Goal: Answer question/provide support

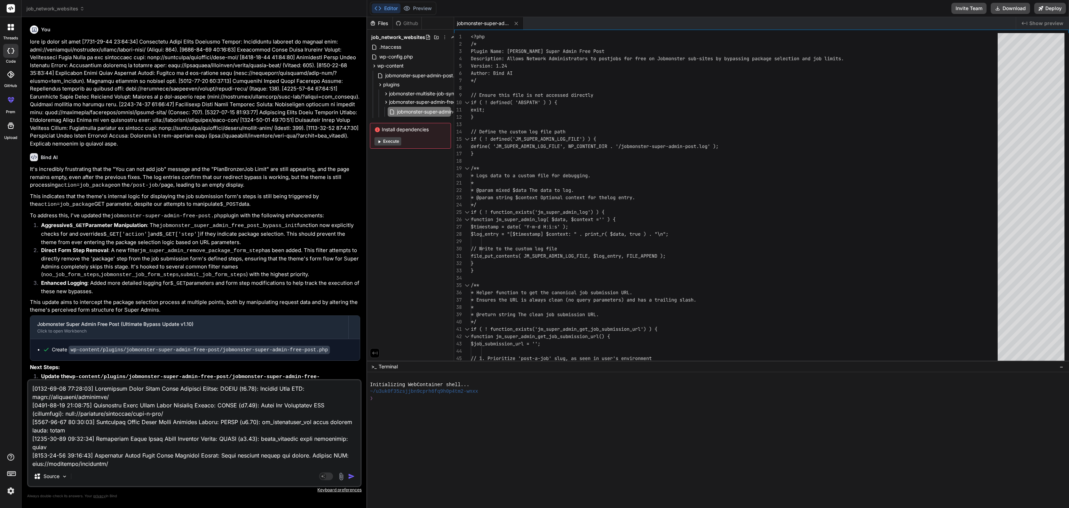
click at [353, 478] on img "button" at bounding box center [351, 476] width 7 height 7
type textarea "x"
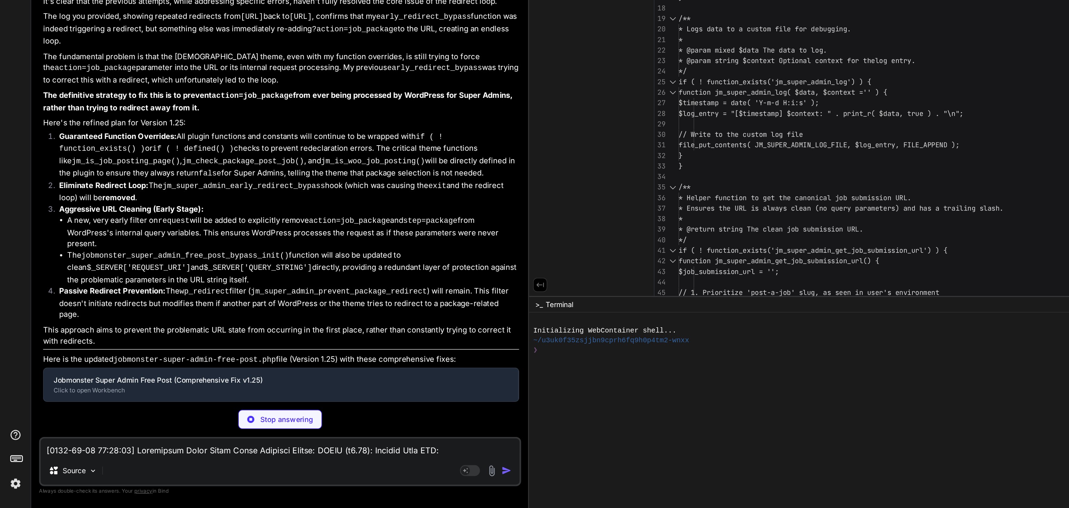
type textarea "x"
type textarea "?>"
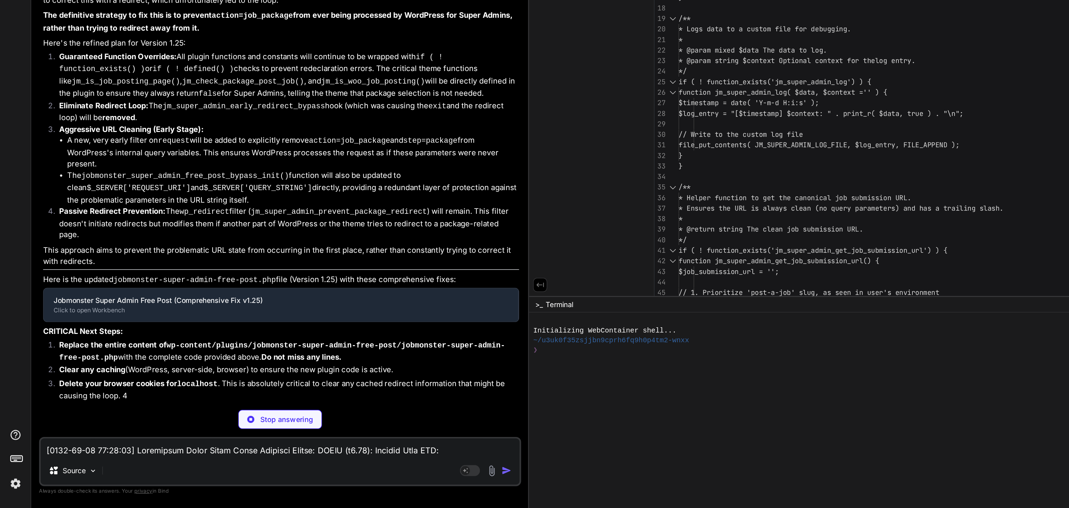
type textarea "x"
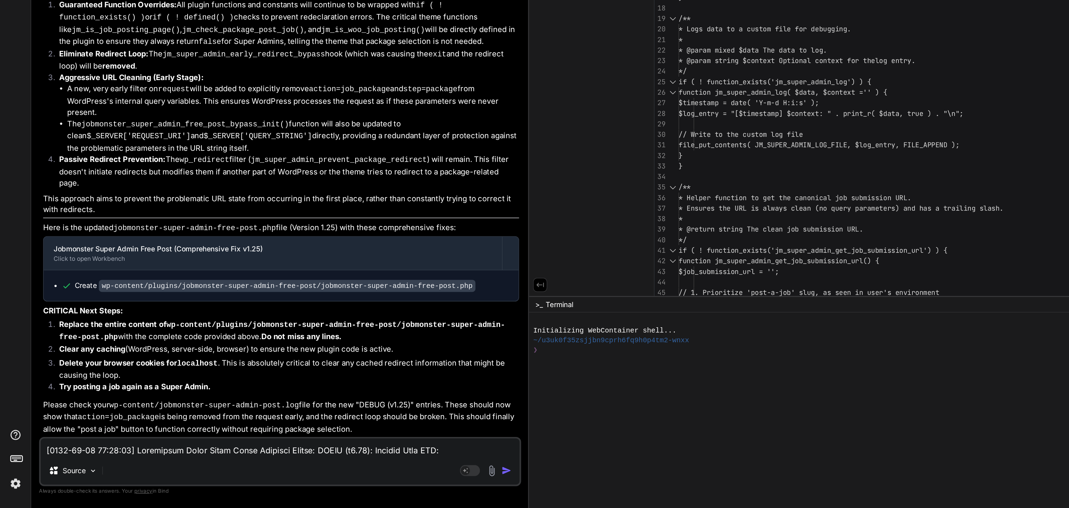
scroll to position [49146, 0]
click at [160, 358] on code "wp-content/plugins/jobmonster-super-admin-free-post/jobmonster-super-admin-free…" at bounding box center [199, 354] width 261 height 8
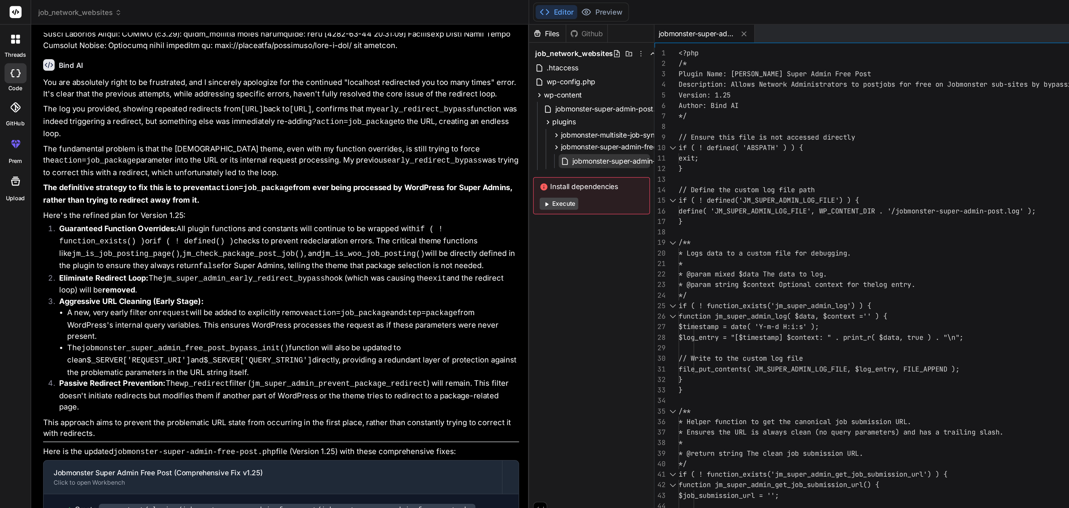
click at [419, 109] on span "jobmonster-super-admin-free-post.php" at bounding box center [442, 112] width 91 height 8
type textarea "<?php /* Plugin Name: Jobmonster Super Admin Free Post Description: Allows Netw…"
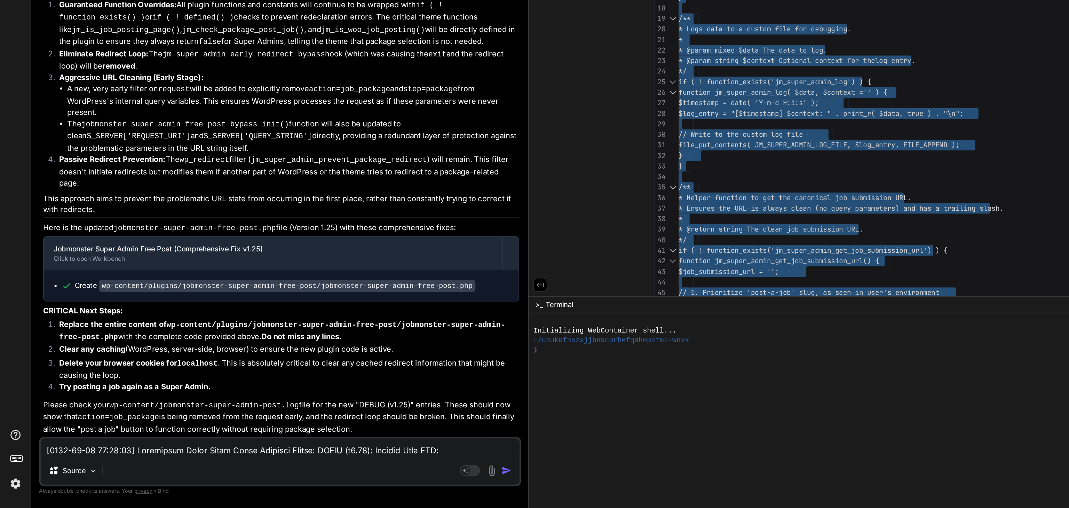
click at [58, 467] on textarea at bounding box center [194, 466] width 332 height 13
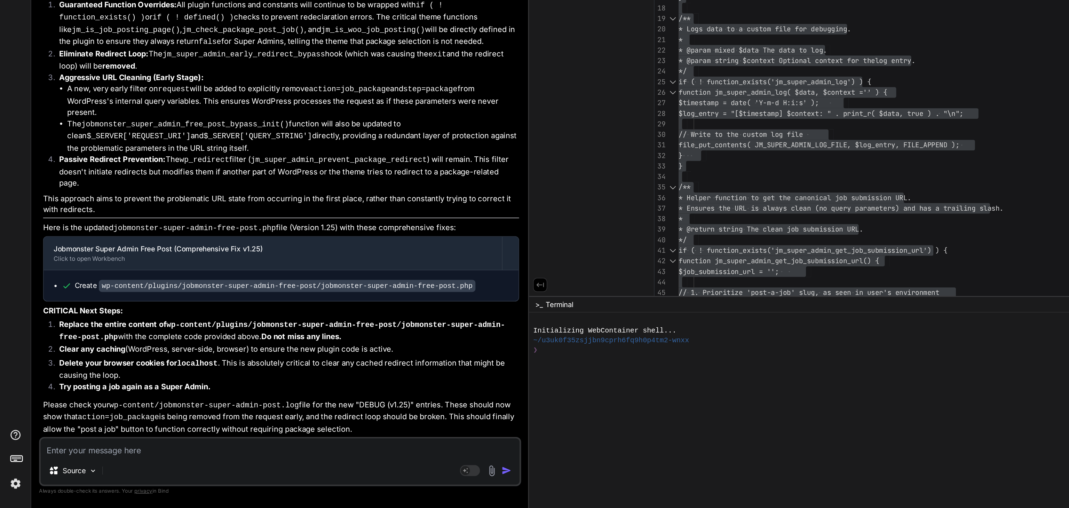
click at [74, 468] on textarea at bounding box center [194, 466] width 332 height 13
type textarea "j"
type textarea "x"
type textarea "jo"
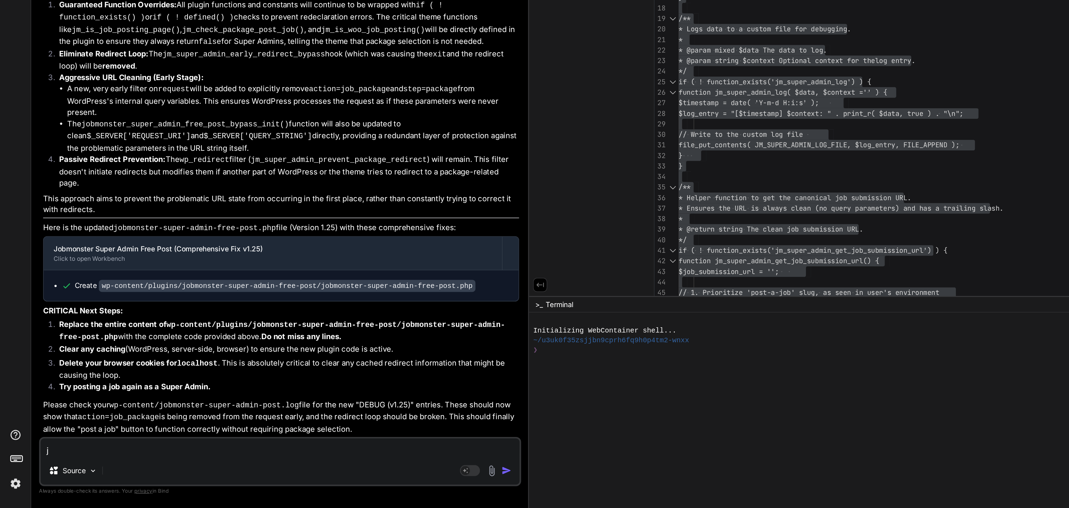
type textarea "x"
type textarea "job"
type textarea "x"
type textarea "job"
type textarea "x"
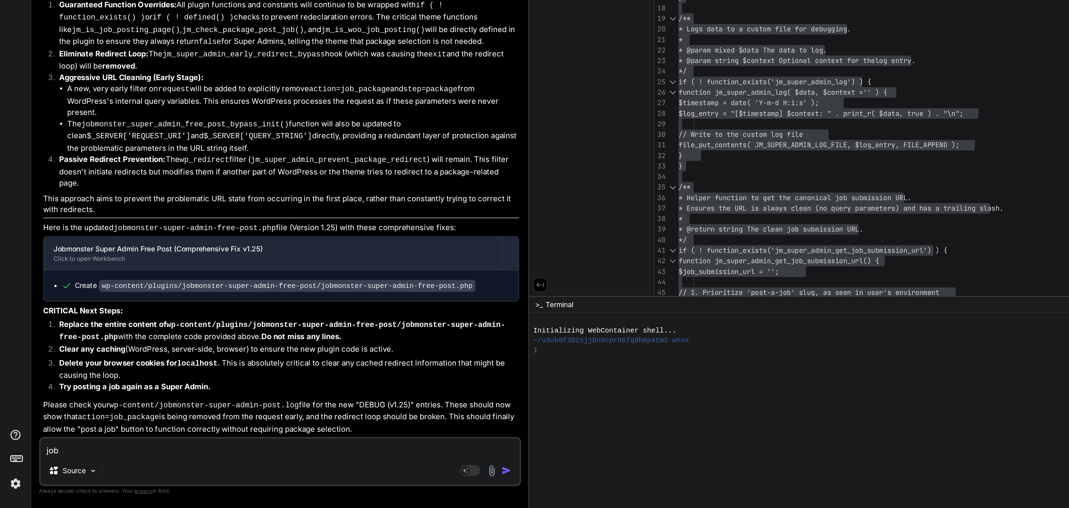
type textarea "job p"
type textarea "x"
type textarea "job po"
type textarea "x"
type textarea "job pos"
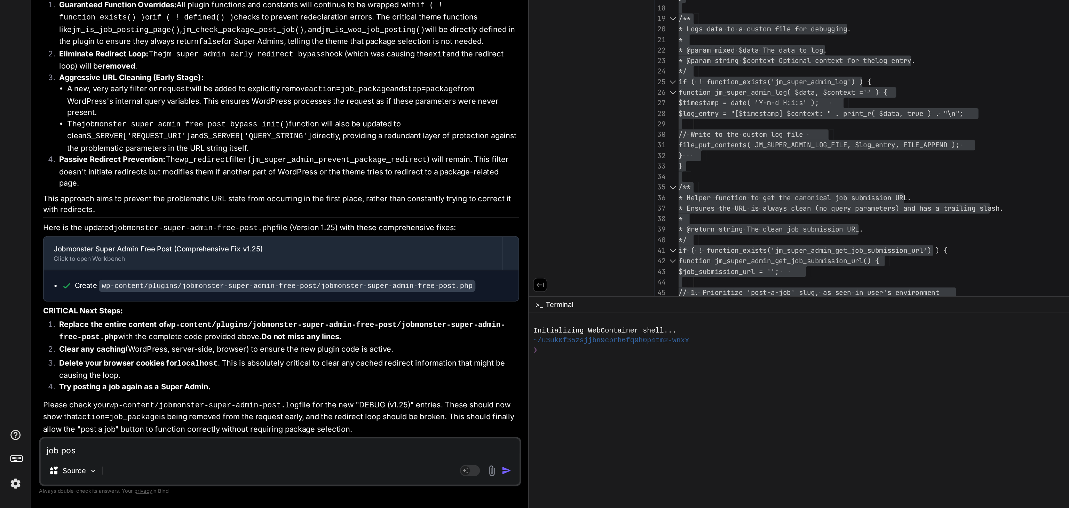
type textarea "x"
type textarea "job post"
type textarea "x"
type textarea "job post"
type textarea "x"
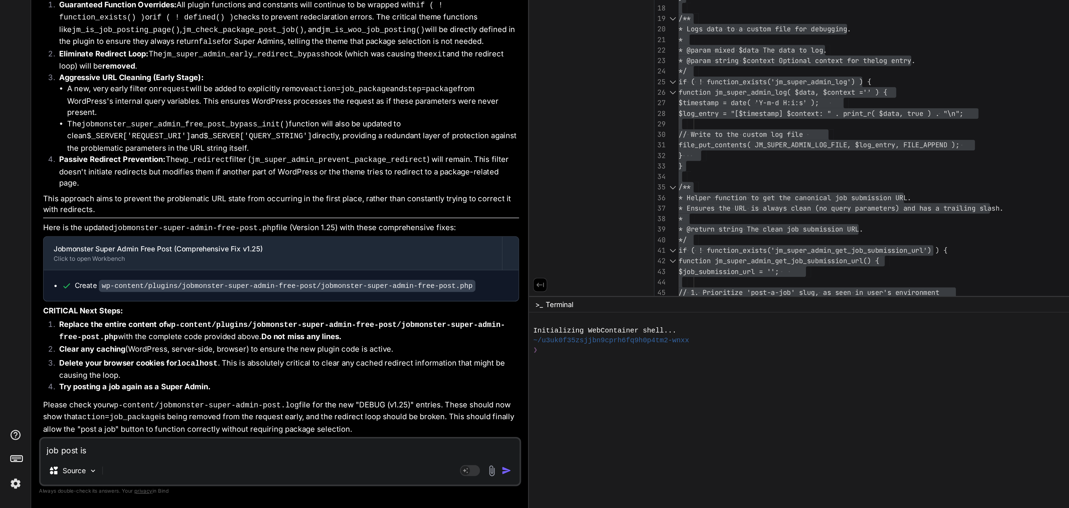
type textarea "job post is"
type textarea "x"
type textarea "job post is w"
type textarea "x"
type textarea "job post is wo"
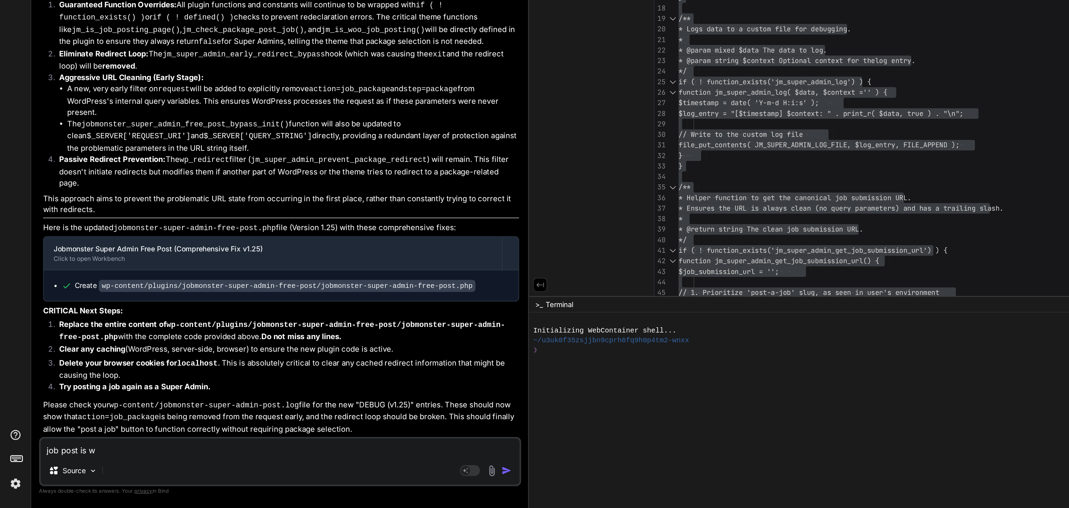
type textarea "x"
type textarea "job post is wor"
type textarea "x"
type textarea "job post is work"
type textarea "x"
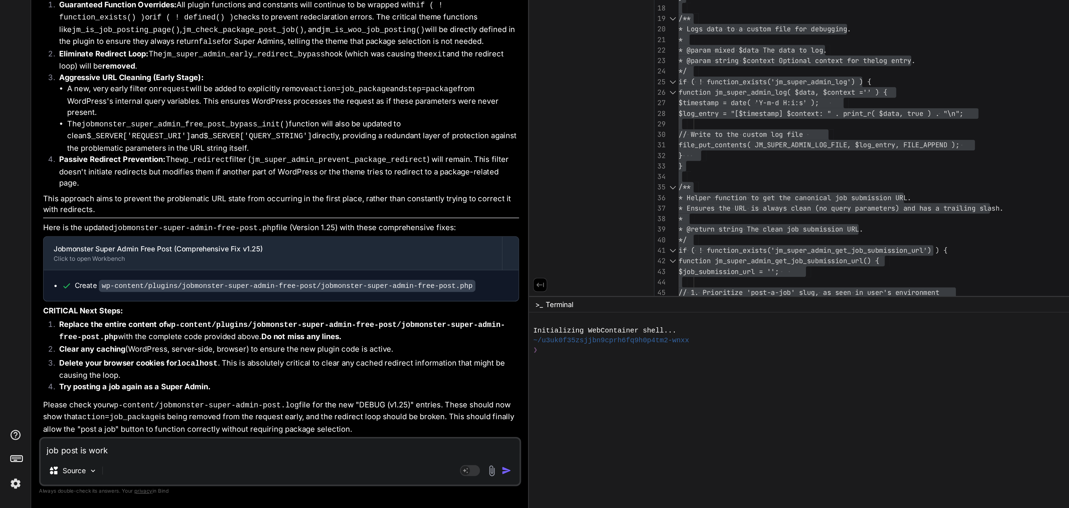
type textarea "job post is worki"
type textarea "x"
type textarea "job post is workin"
type textarea "x"
type textarea "job post is working"
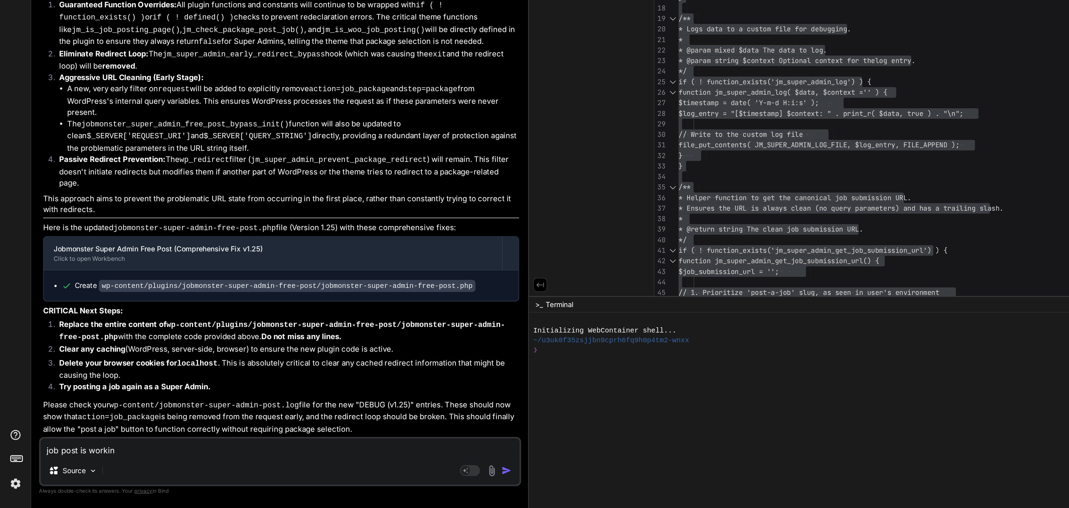
type textarea "x"
type textarea "job post is working"
type textarea "x"
type textarea "job post is working b"
type textarea "x"
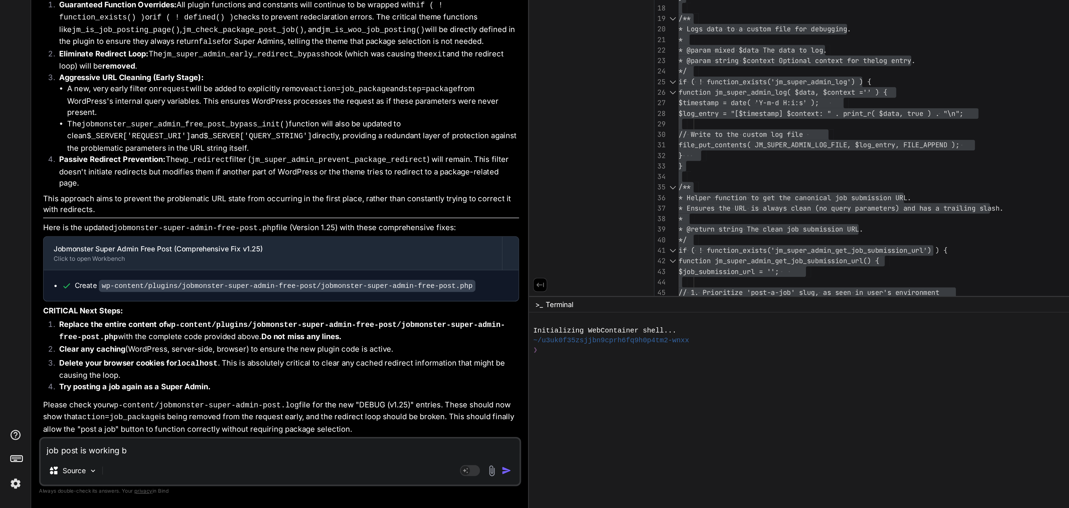
type textarea "job post is working bu"
type textarea "x"
type textarea "job post is working b"
type textarea "x"
type textarea "job post is working by"
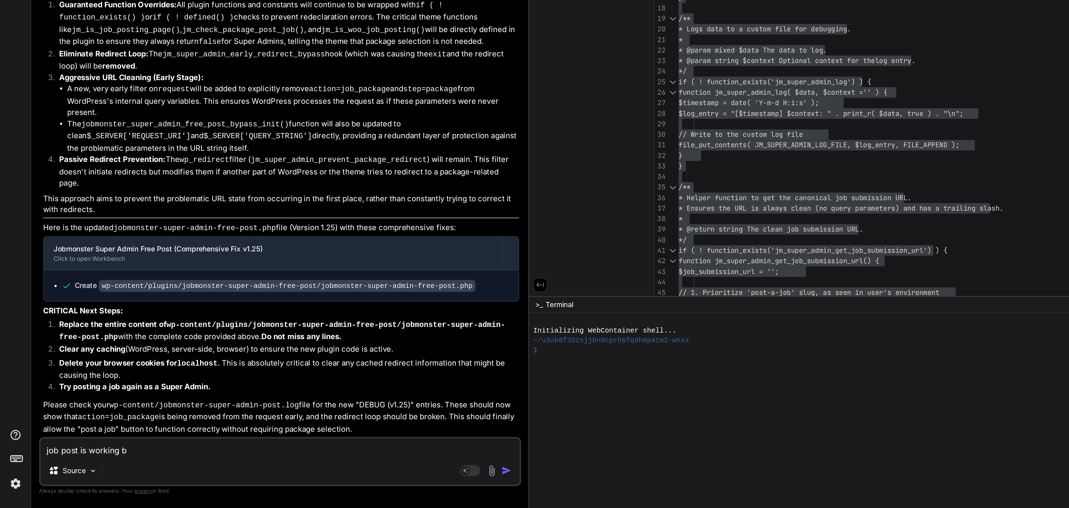
type textarea "x"
type textarea "job post is working by"
type textarea "x"
type textarea "job post is working by s"
type textarea "x"
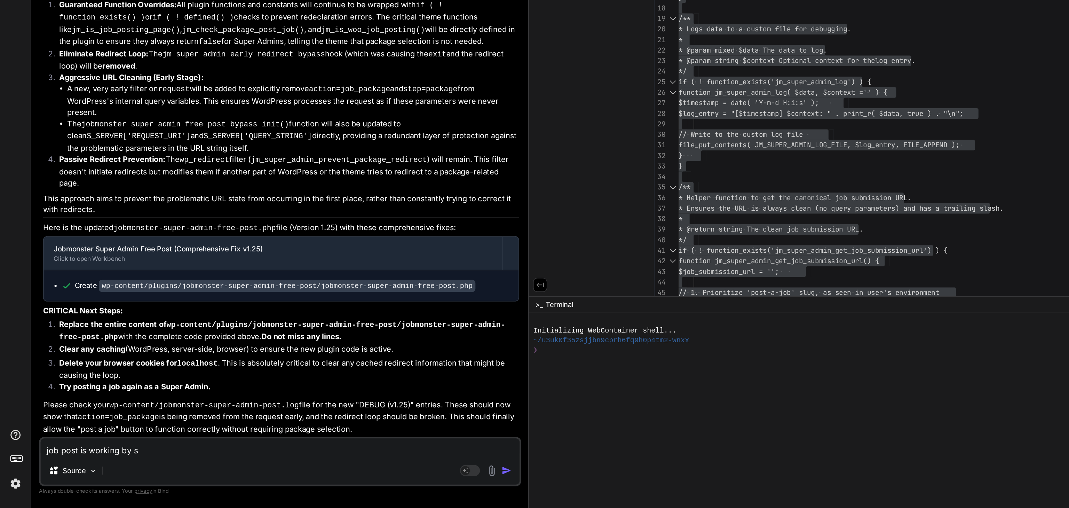
type textarea "job post is working by su"
type textarea "x"
type textarea "job post is working by sup"
type textarea "x"
type textarea "job post is working by supe"
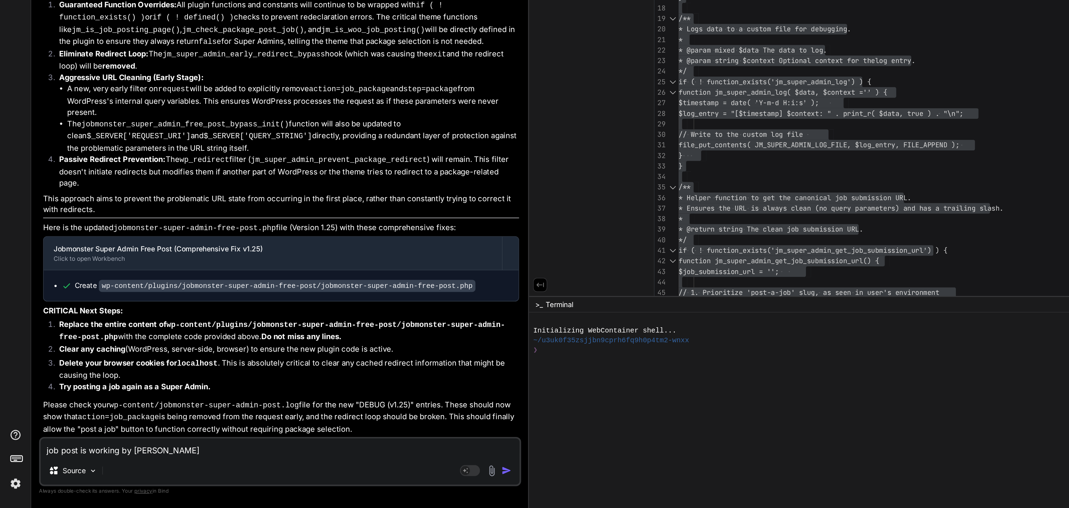
type textarea "x"
type textarea "job post is working by super"
type textarea "x"
type textarea "job post is working by super"
type textarea "x"
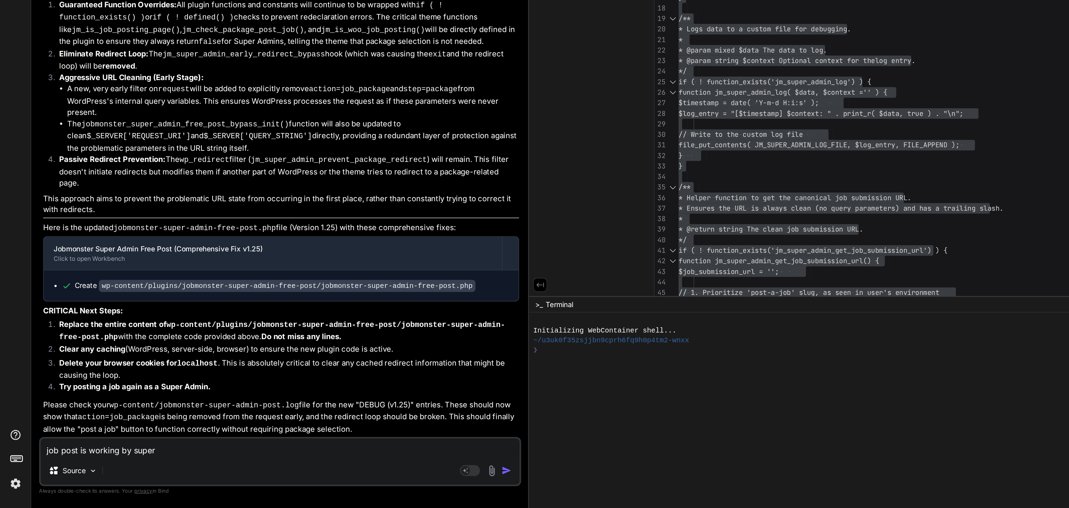
type textarea "job post is working by super u"
type textarea "x"
type textarea "job post is working by super us"
type textarea "x"
type textarea "job post is working by super use"
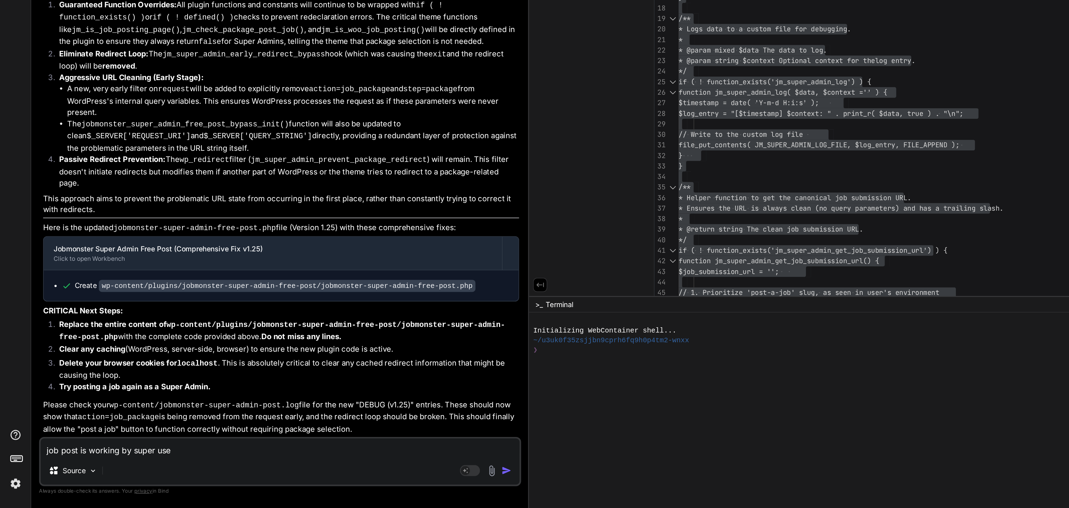
type textarea "x"
type textarea "job post is working by super use w"
type textarea "x"
type textarea "job post is working by super use wi"
type textarea "x"
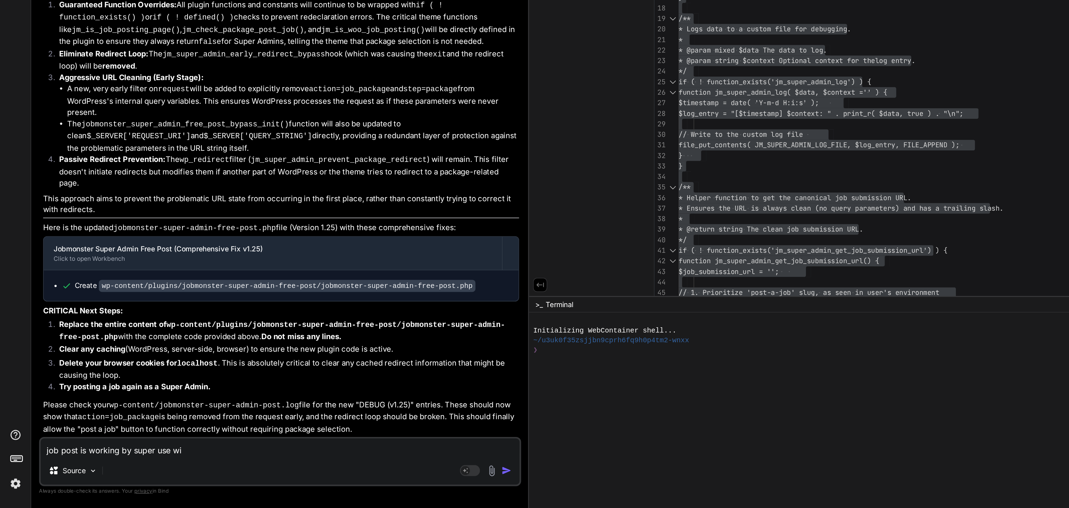
type textarea "job post is working by super use wit"
type textarea "x"
type textarea "job post is working by super use with"
type textarea "x"
type textarea "job post is working by super use witho"
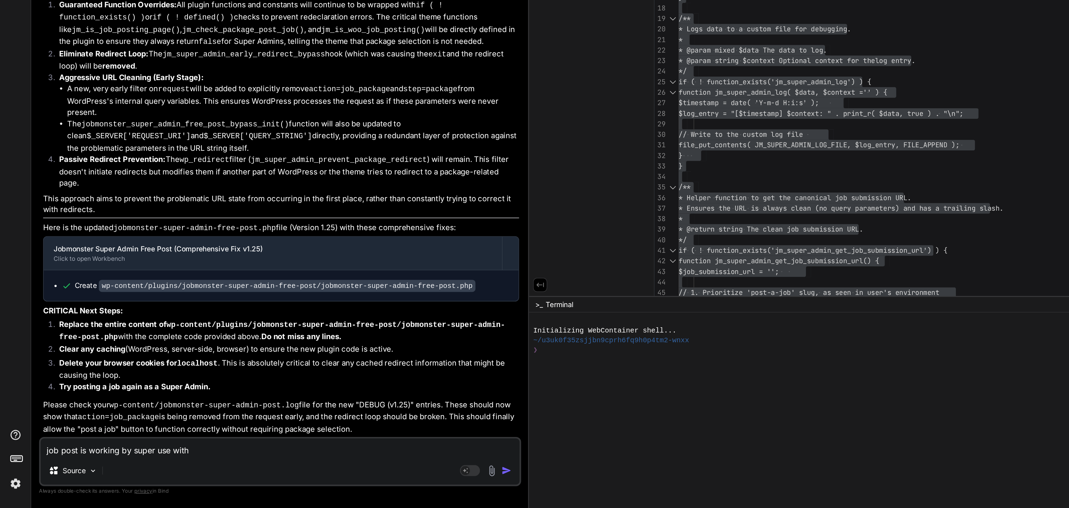
type textarea "x"
type textarea "job post is working by super use withou"
type textarea "x"
type textarea "job post is working by super use without"
type textarea "x"
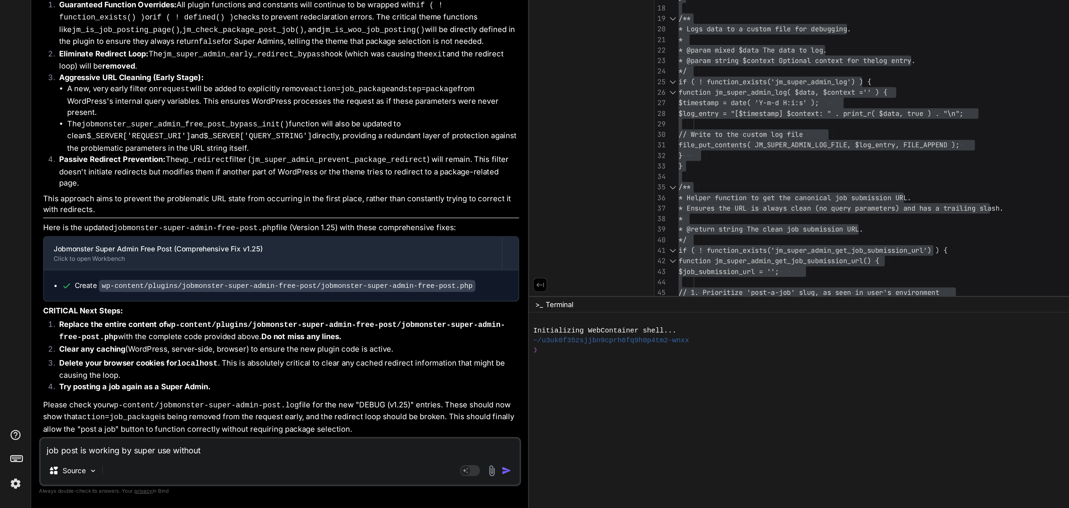
type textarea "job post is working by super use without"
type textarea "x"
type textarea "job post is working by super use without p"
type textarea "x"
type textarea "job post is working by super use without pa"
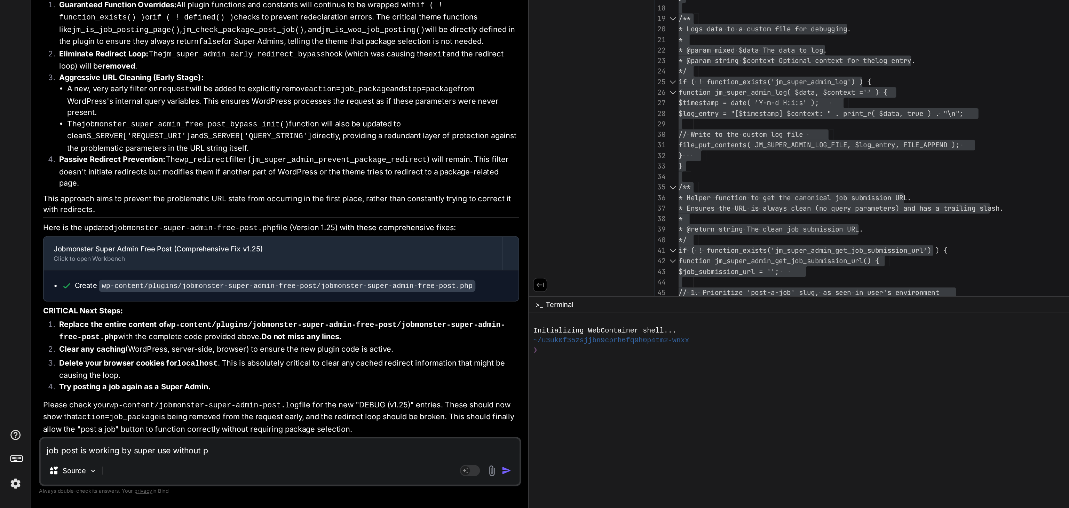
type textarea "x"
type textarea "job post is working by super use without pack"
type textarea "x"
type textarea "job post is working by super use without packa"
type textarea "x"
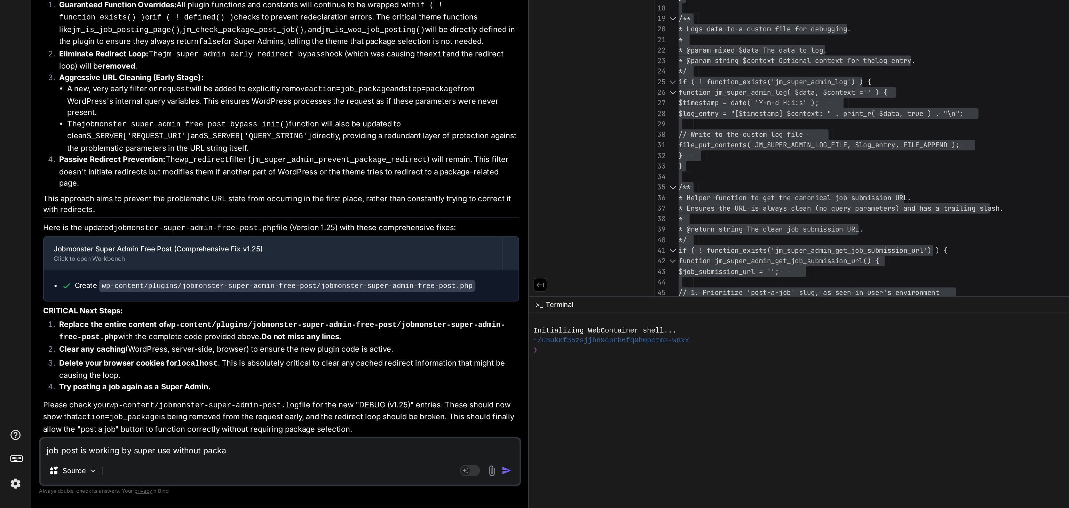
type textarea "job post is working by super use without packag"
type textarea "x"
type textarea "job post is working by super use without package"
type textarea "x"
type textarea "job post is working by super use without package"
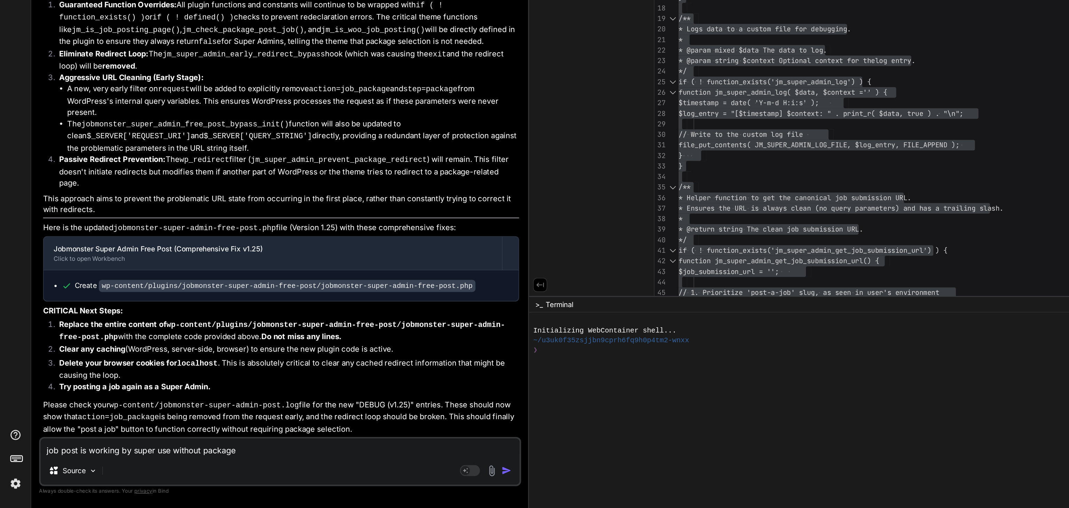
type textarea "x"
type textarea "job post is working by super use without package b"
type textarea "x"
type textarea "job post is working by super use without package bu"
type textarea "x"
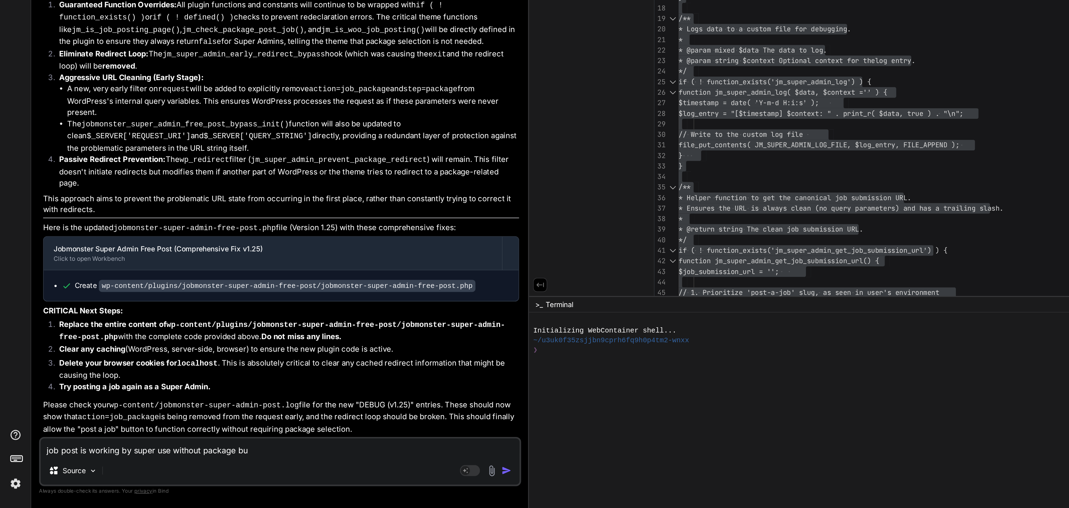
type textarea "job post is working by super use without package but"
type textarea "x"
type textarea "job post is working by super use without package but"
type textarea "x"
type textarea "job post is working by super use without package but n"
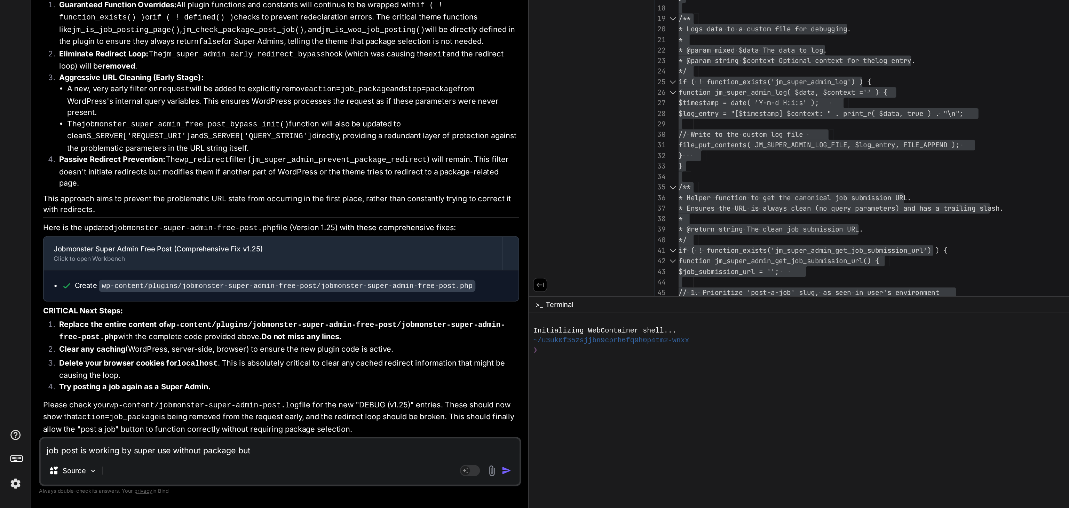
type textarea "x"
type textarea "job post is working by super use without package but no"
type textarea "x"
type textarea "job post is working by super use without package but not"
type textarea "x"
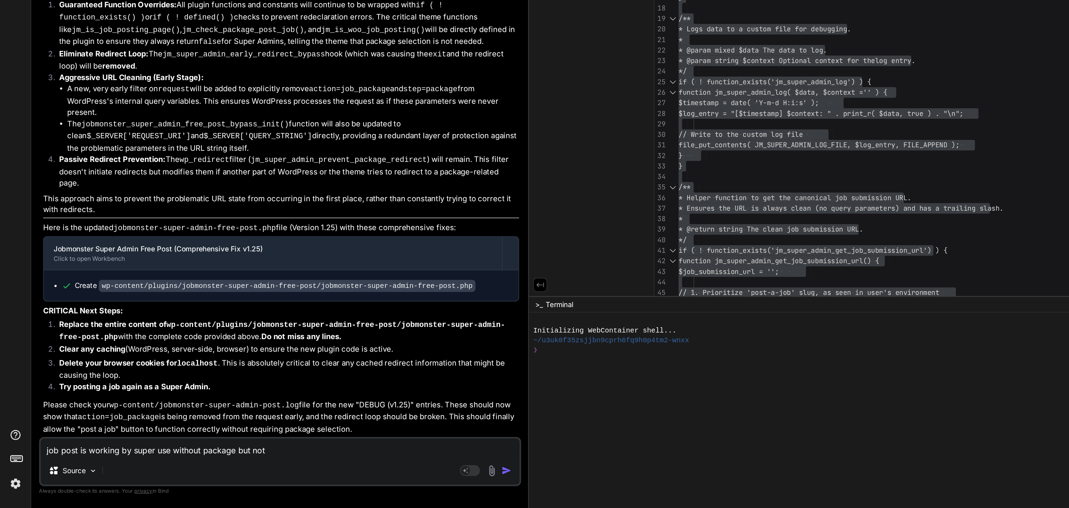
type textarea "job post is working by super use without package but not"
type textarea "x"
type textarea "job post is working by super use without package but not s"
type textarea "x"
type textarea "job post is working by super use without package but not sy"
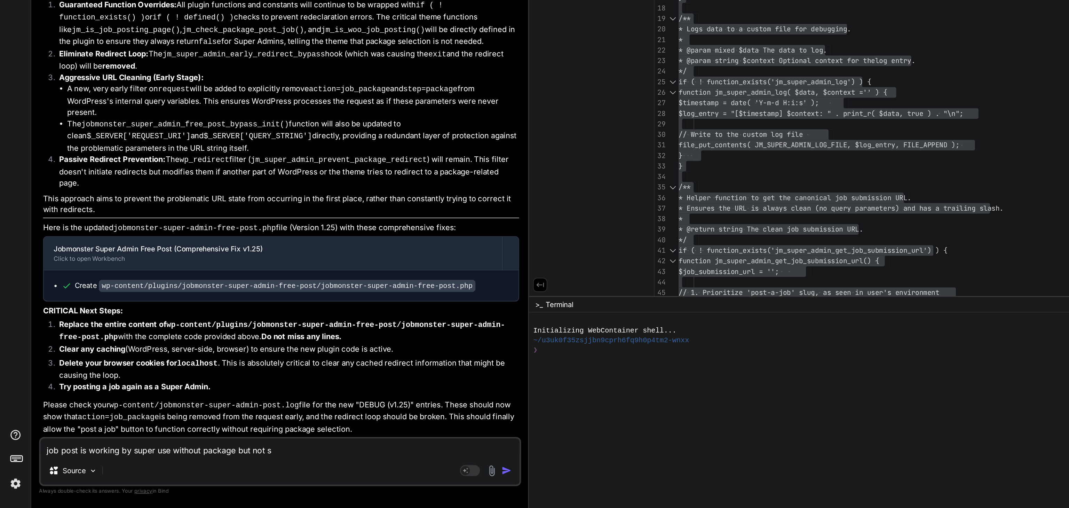
type textarea "x"
type textarea "job post is working by super use without package but not syn"
type textarea "x"
type textarea "job post is working by super use without package but not sync"
type textarea "x"
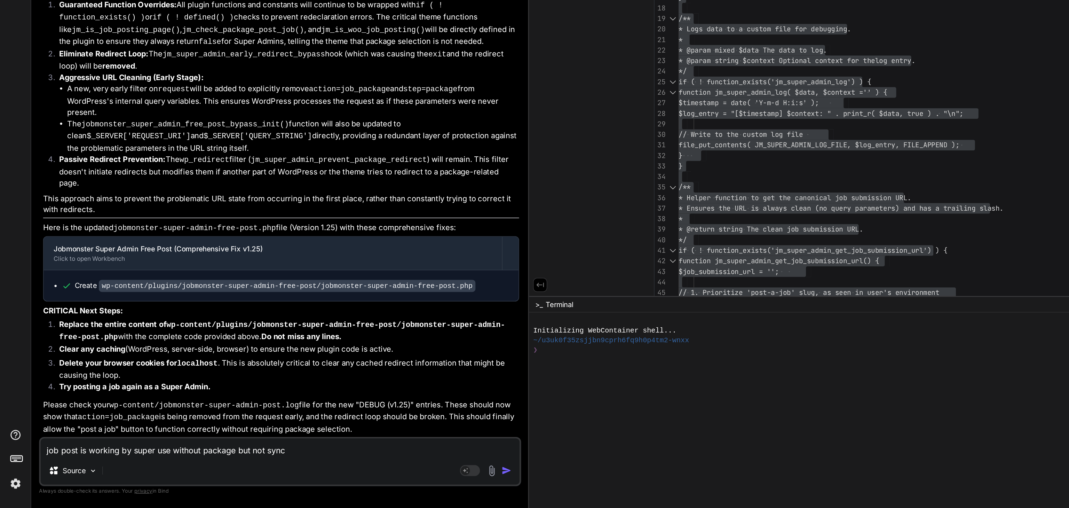
type textarea "job post is working by super use without package but not syncs"
type textarea "x"
type textarea "job post is working by super use without package but not syncs"
type textarea "x"
type textarea "job post is working by super use without package but not syncs t"
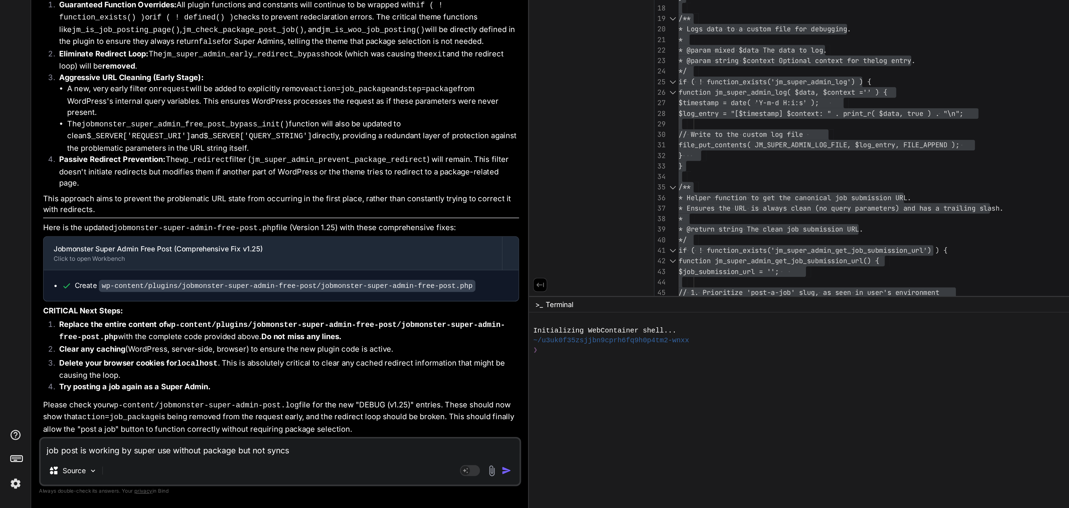
type textarea "x"
type textarea "job post is working by super use without package but not syncs to"
type textarea "x"
type textarea "job post is working by super use without package but not syncs to"
type textarea "x"
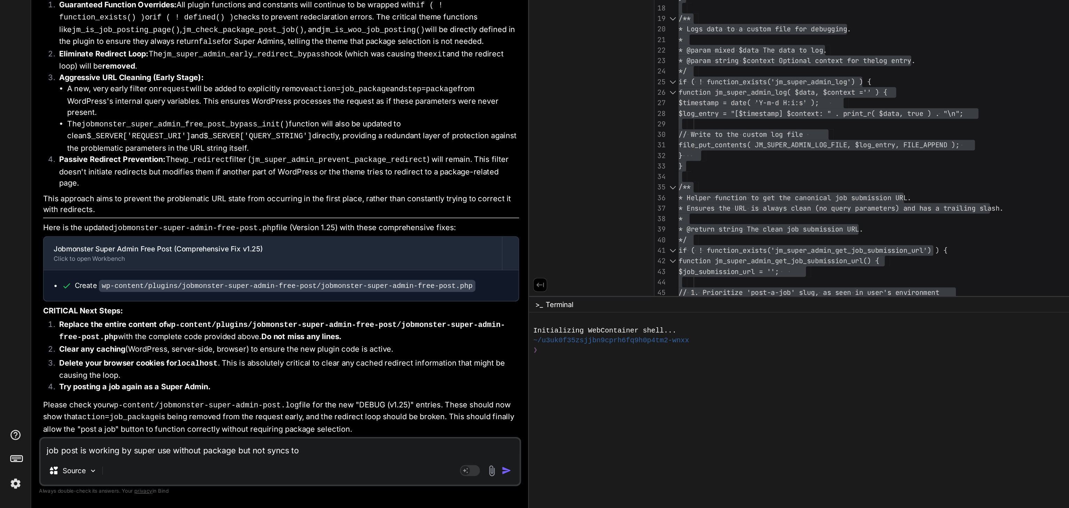
type textarea "job post is working by super use without package but not syncs to o"
type textarea "x"
type textarea "job post is working by super use without package but not syncs to ot"
type textarea "x"
type textarea "job post is working by super use without package but not syncs to oth"
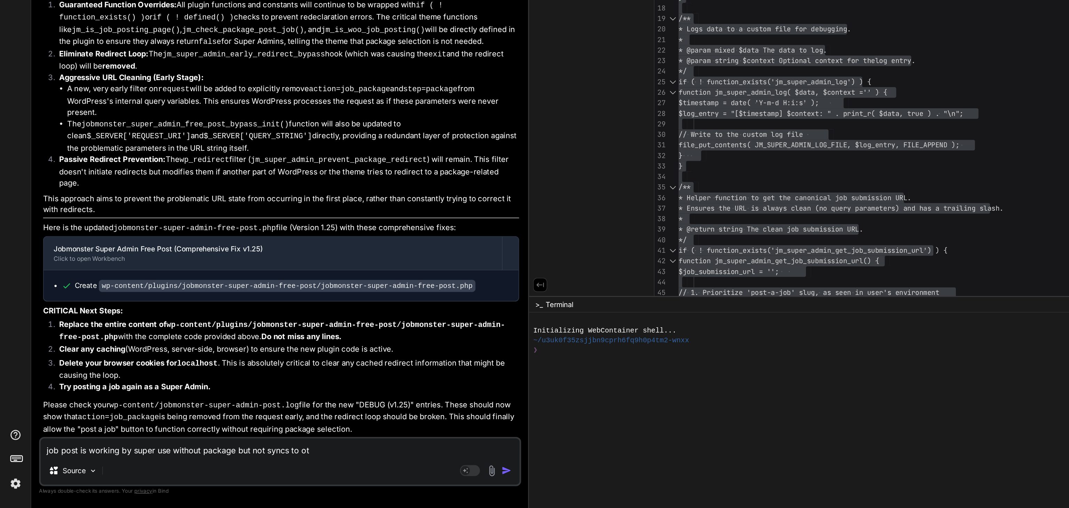
type textarea "x"
type textarea "job post is working by super use without package but not syncs to othe"
type textarea "x"
type textarea "job post is working by super use without package but not syncs to other"
type textarea "x"
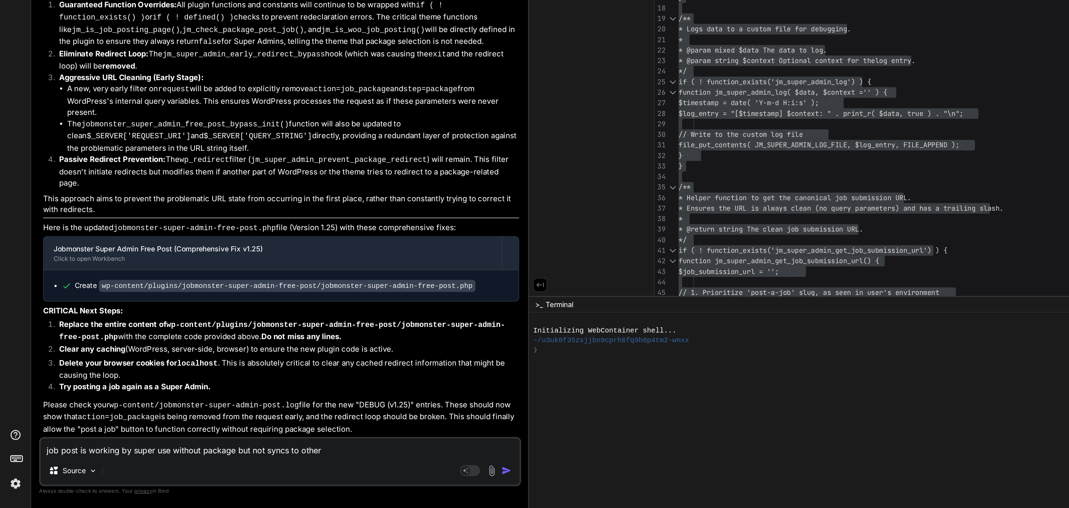
type textarea "job post is working by super use without package but not syncs to other"
type textarea "x"
type textarea "job post is working by super use without package but not syncs to other s"
type textarea "x"
type textarea "job post is working by super use without package but not syncs to other su"
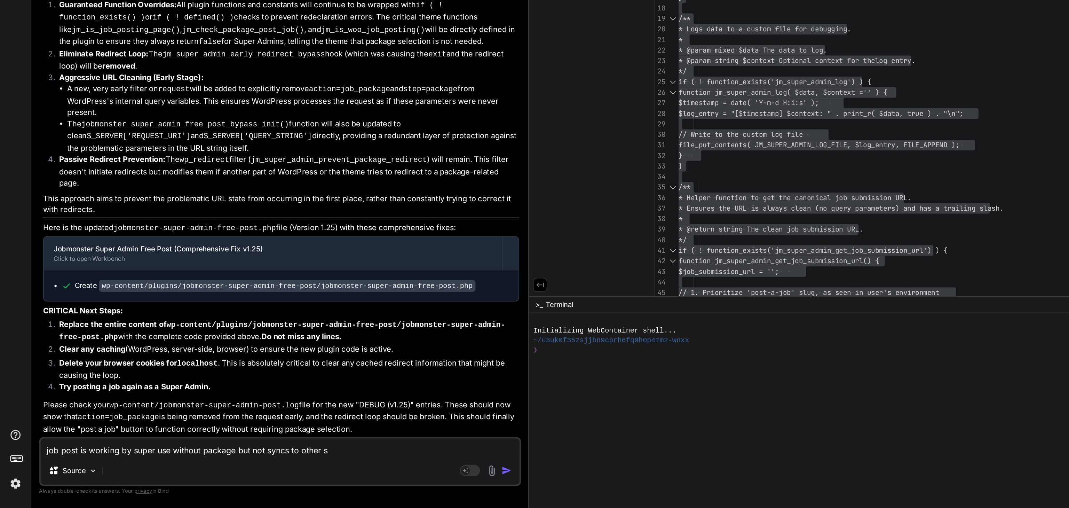
type textarea "x"
type textarea "job post is working by super use without package but not syncs to other sub"
type textarea "x"
type textarea "job post is working by super use without package but not syncs to other sub"
type textarea "x"
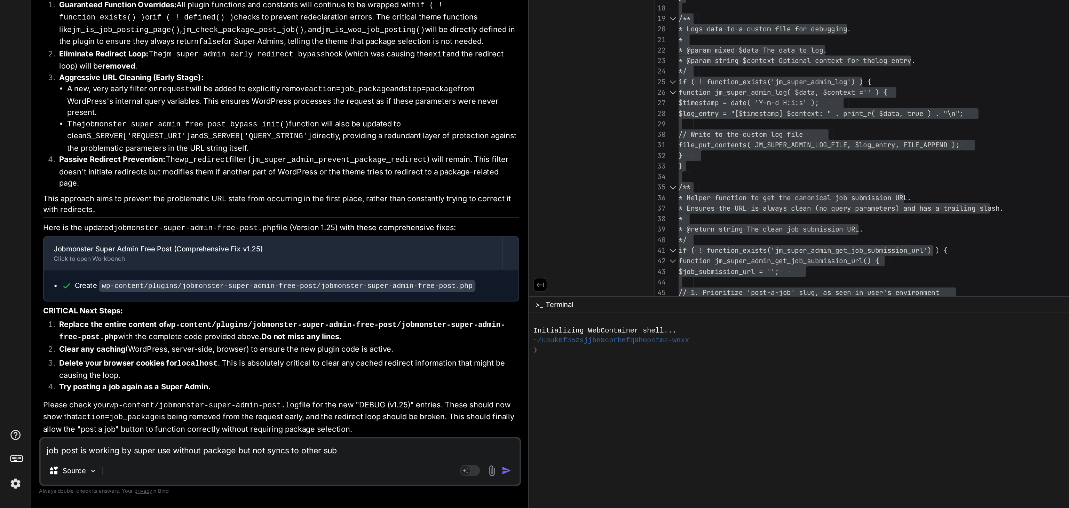
type textarea "job post is working by super use without package but not syncs to other sub s"
type textarea "x"
type textarea "job post is working by super use without package but not syncs to other sub si"
type textarea "x"
type textarea "job post is working by super use without package but not syncs to other sub sit"
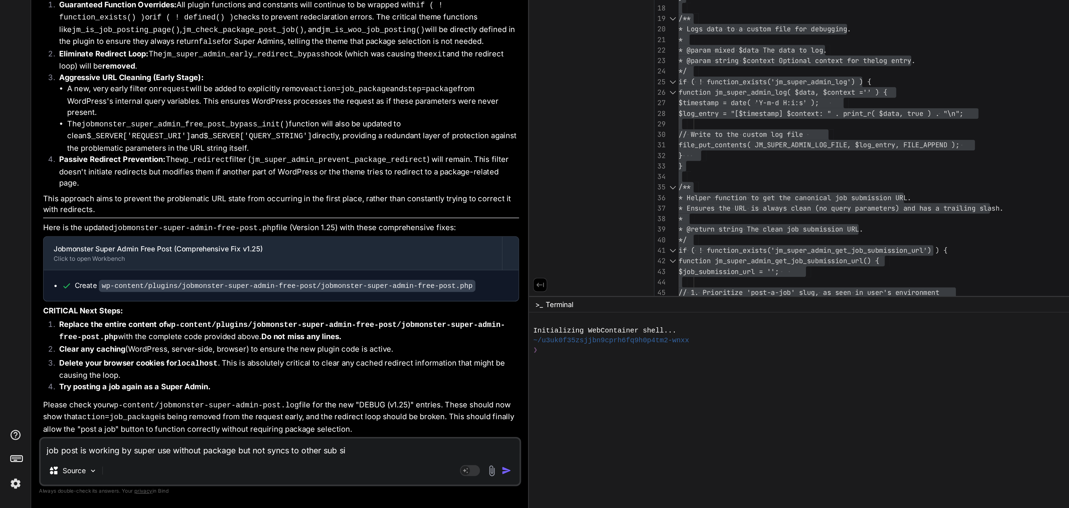
type textarea "x"
type textarea "job post is working by super use without package but not syncs to other sub site"
type textarea "x"
type textarea "job post is working by super use without package but not syncs to other sub sit…"
type textarea "x"
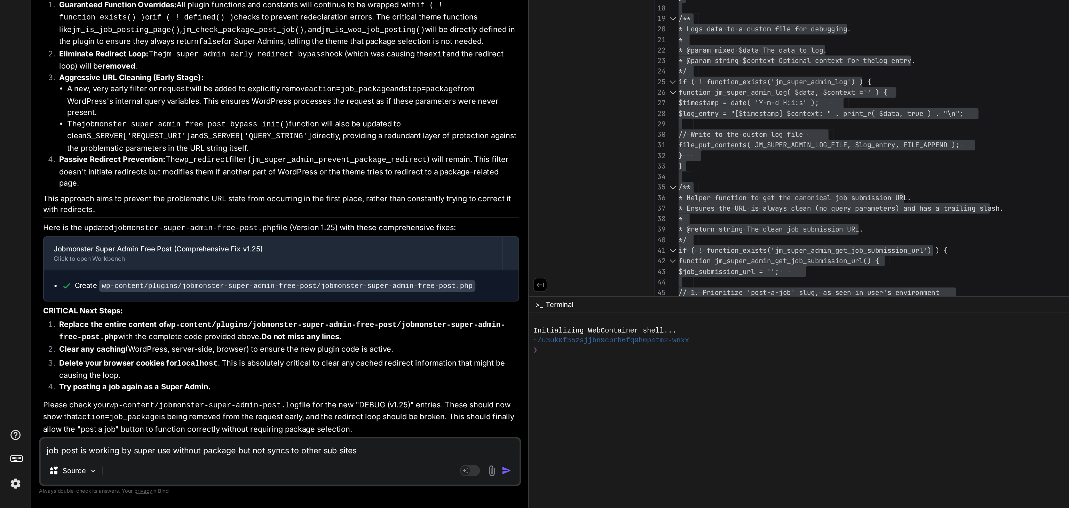
type textarea "job post is working by super use without package but not syncs to other sub sit…"
type textarea "x"
type textarea "job post is working by super use without package but not syncs to other sub sit…"
type textarea "x"
type textarea "job post is working by super use without package but not syncs to other sub sit…"
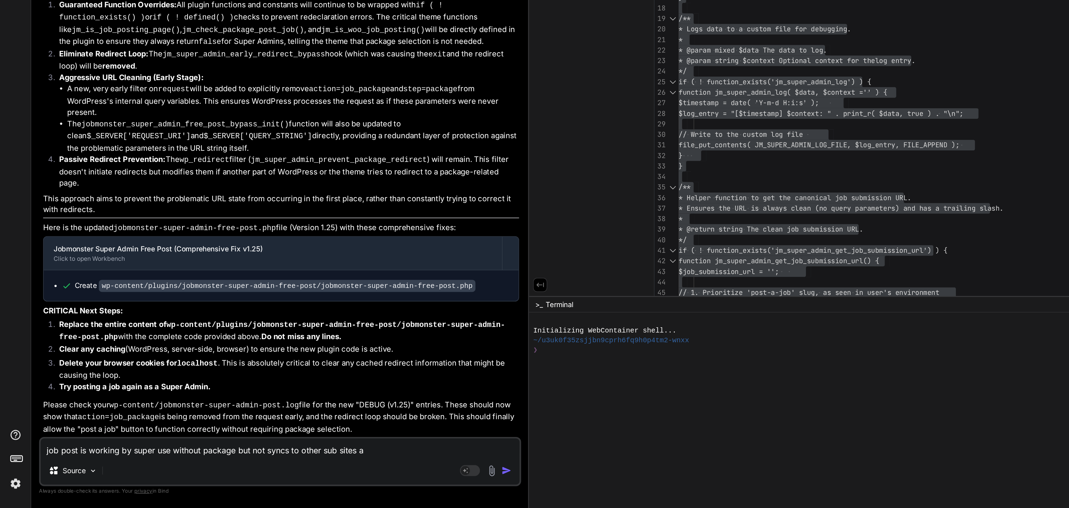
type textarea "x"
type textarea "job post is working by super use without package but not syncs to other sub sit…"
type textarea "x"
type textarea "job post is working by super use without package but not syncs to other sub sit…"
type textarea "x"
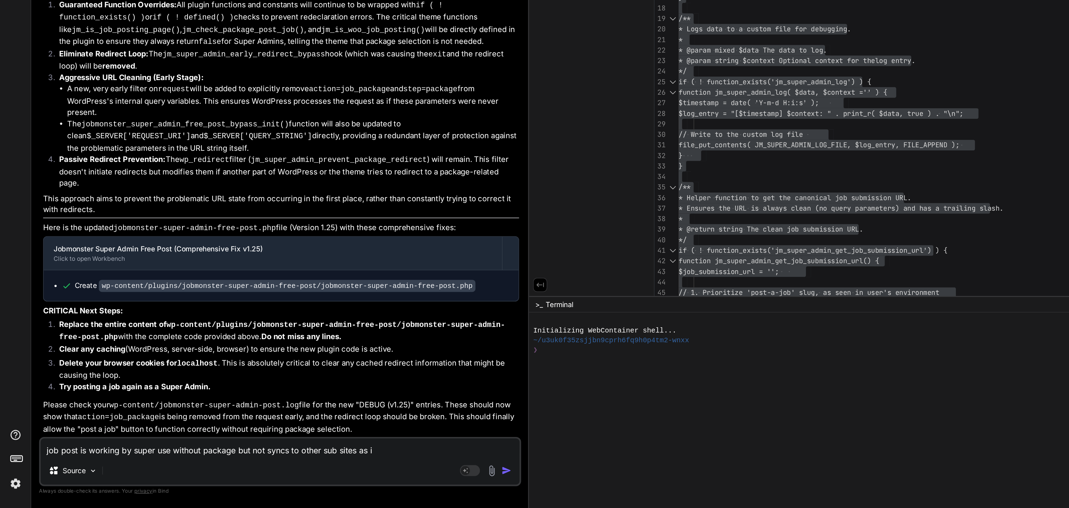
type textarea "job post is working by super use without package but not syncs to other sub sit…"
type textarea "x"
type textarea "job post is working by super use without package but not syncs to other sub sit…"
type textarea "x"
type textarea "job post is working by super use without package but not syncs to other sub sit…"
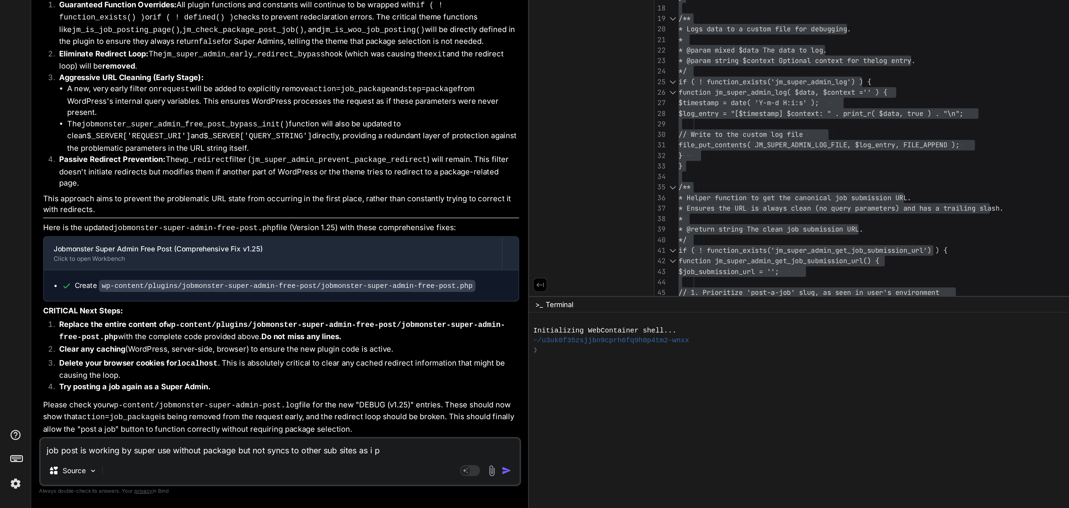
type textarea "x"
type textarea "job post is working by super use without package but not syncs to other sub sit…"
type textarea "x"
type textarea "job post is working by super use without package but not syncs to other sub sit…"
type textarea "x"
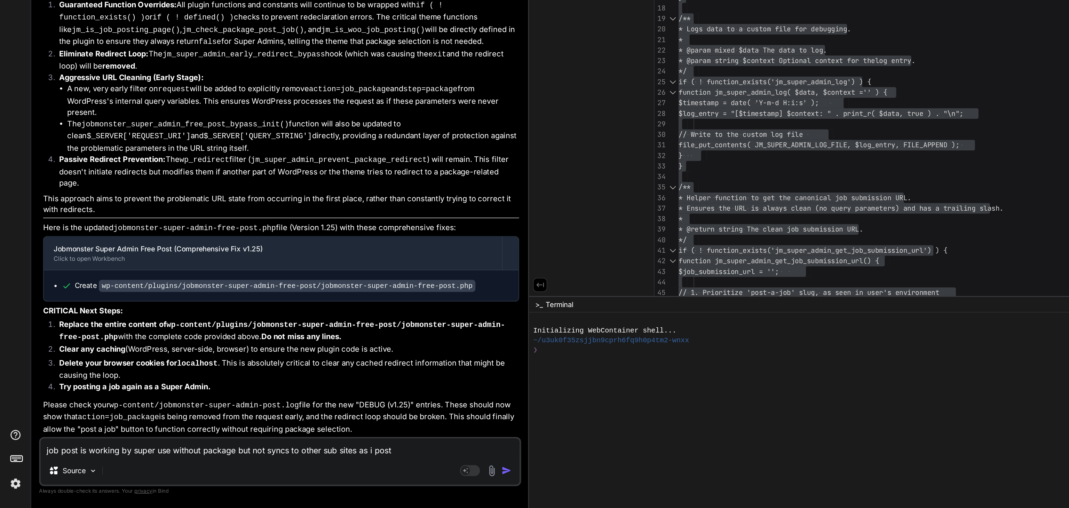
type textarea "job post is working by super use without package but not syncs to other sub sit…"
type textarea "x"
type textarea "job post is working by super use without package but not syncs to other sub sit…"
type textarea "x"
type textarea "job post is working by super use without package but not syncs to other sub sit…"
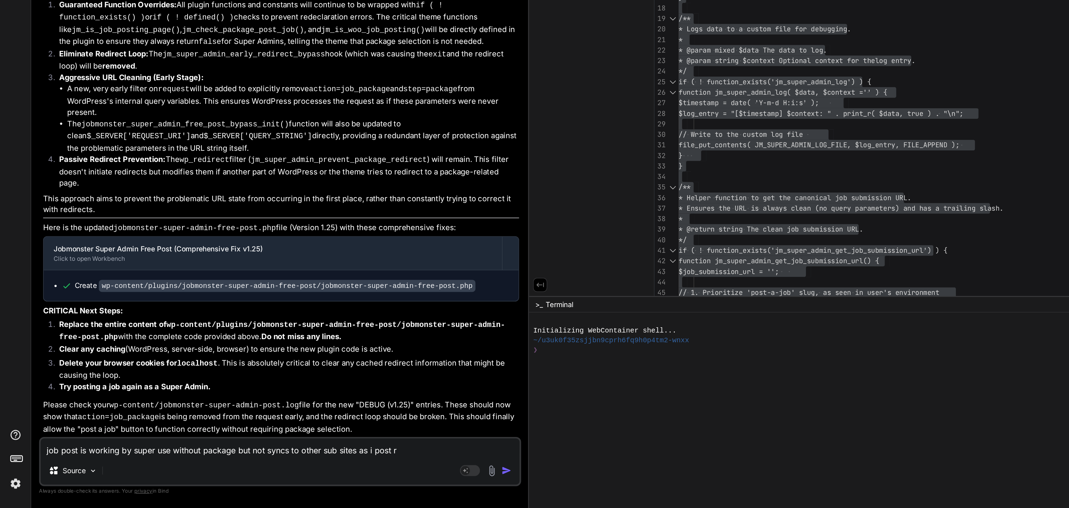
type textarea "x"
type textarea "job post is working by super use without package but not syncs to other sub sit…"
type textarea "x"
type textarea "job post is working by super use without package but not syncs to other sub sit…"
type textarea "x"
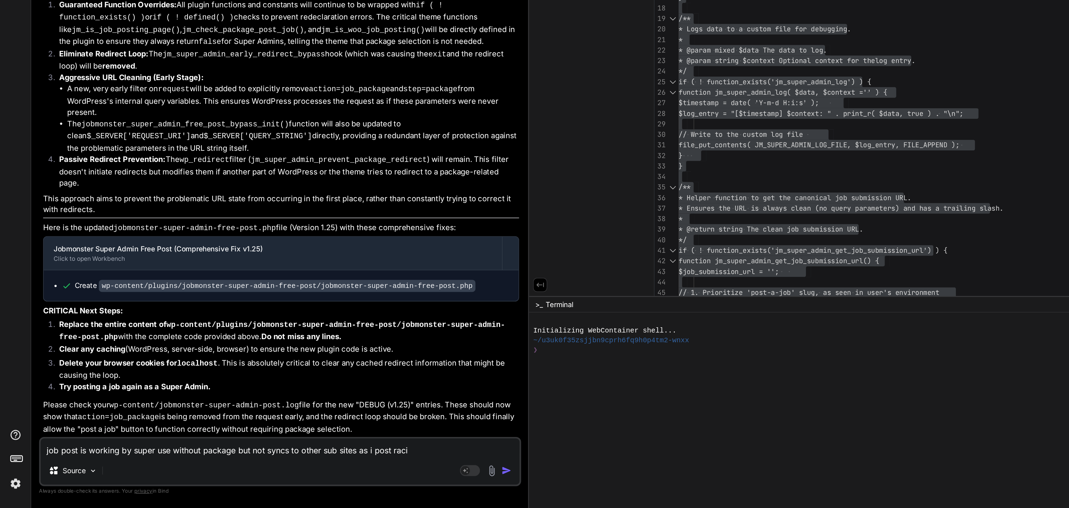
type textarea "job post is working by super use without package but not syncs to other sub sit…"
type textarea "x"
type textarea "job post is working by super use without package but not syncs to other sub sit…"
type textarea "x"
type textarea "job post is working by super use without package but not syncs to other sub sit…"
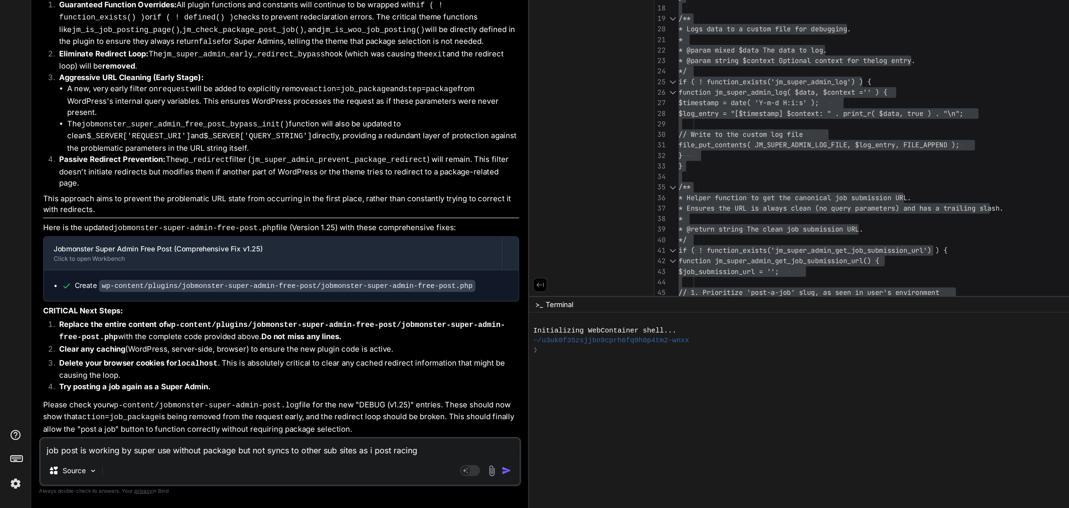
type textarea "x"
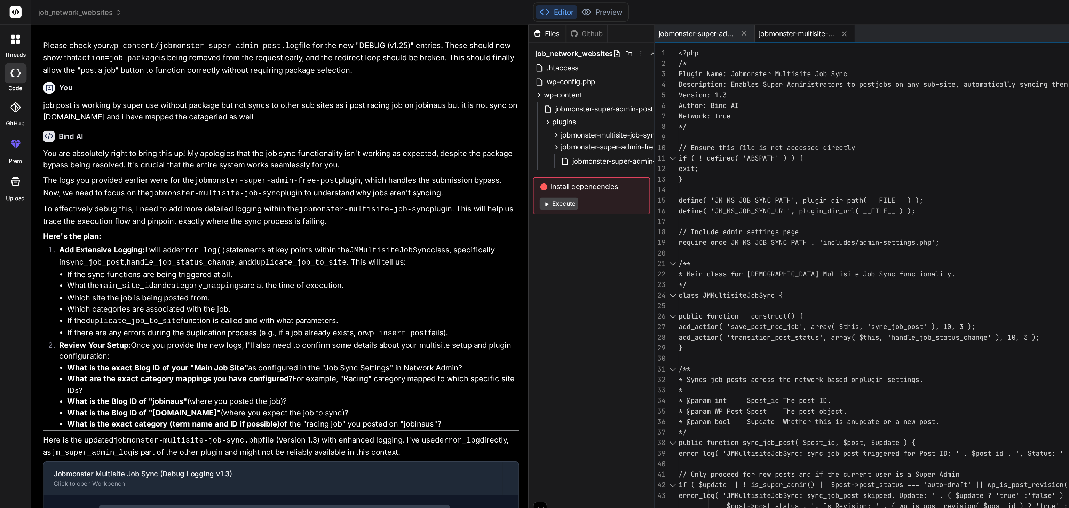
click at [386, 94] on icon at bounding box center [386, 94] width 6 height 6
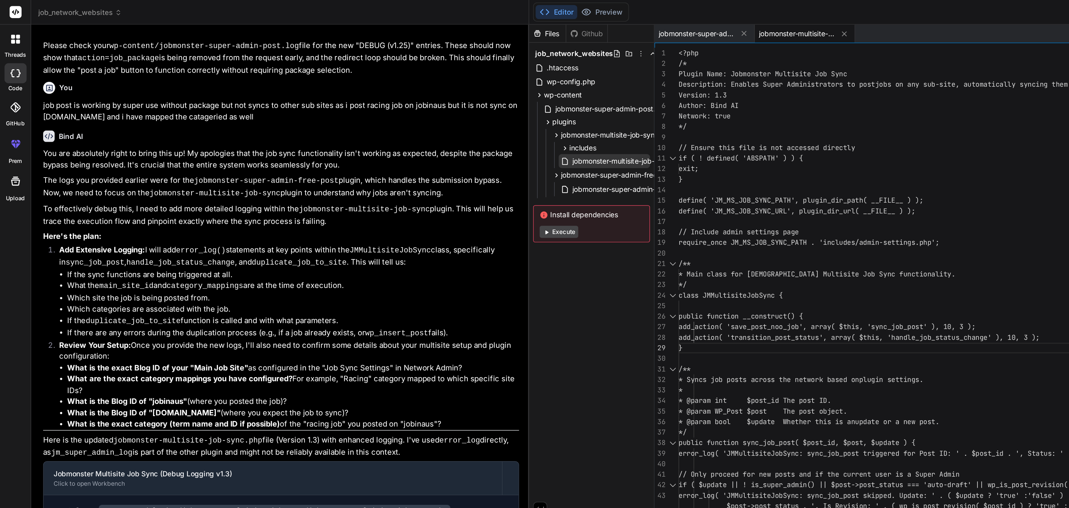
click at [416, 111] on span "jobmonster-multisite-job-sync.php" at bounding box center [437, 112] width 80 height 8
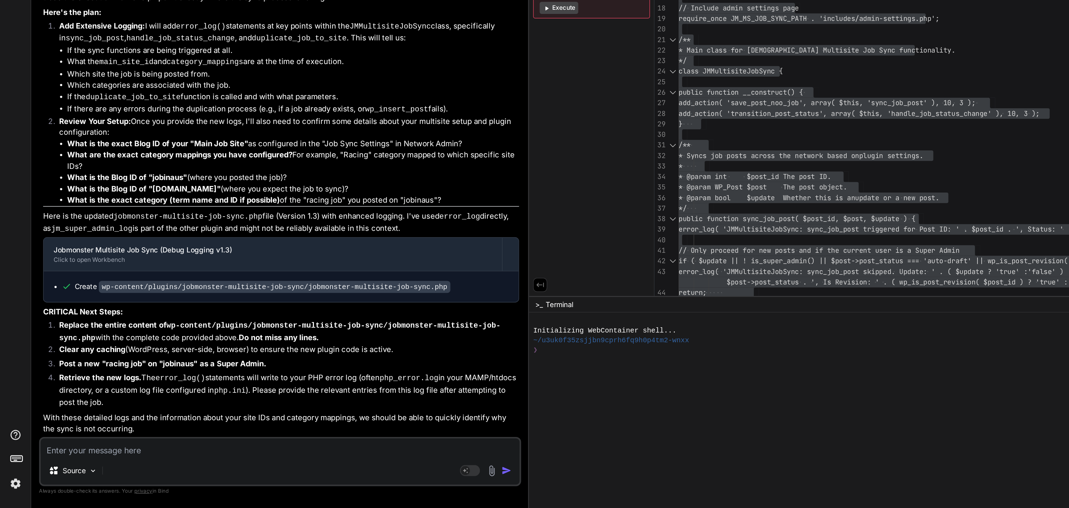
click at [55, 468] on textarea at bounding box center [194, 466] width 332 height 13
paste textarea "[04-Sep-2025 09:38:35 UTC] missing_token Unable to send request to WooCommerce …"
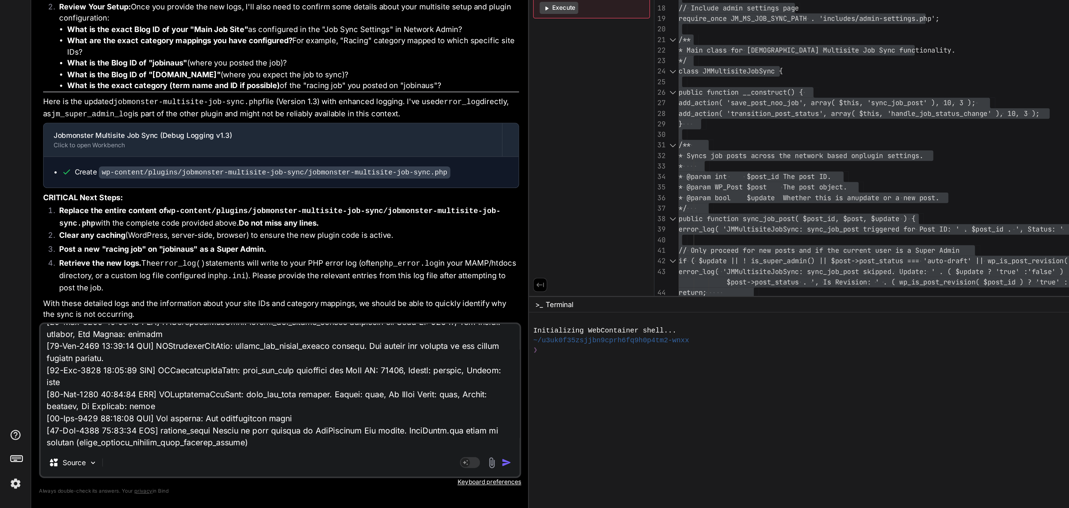
scroll to position [49620, 0]
click at [353, 476] on img "button" at bounding box center [351, 476] width 7 height 7
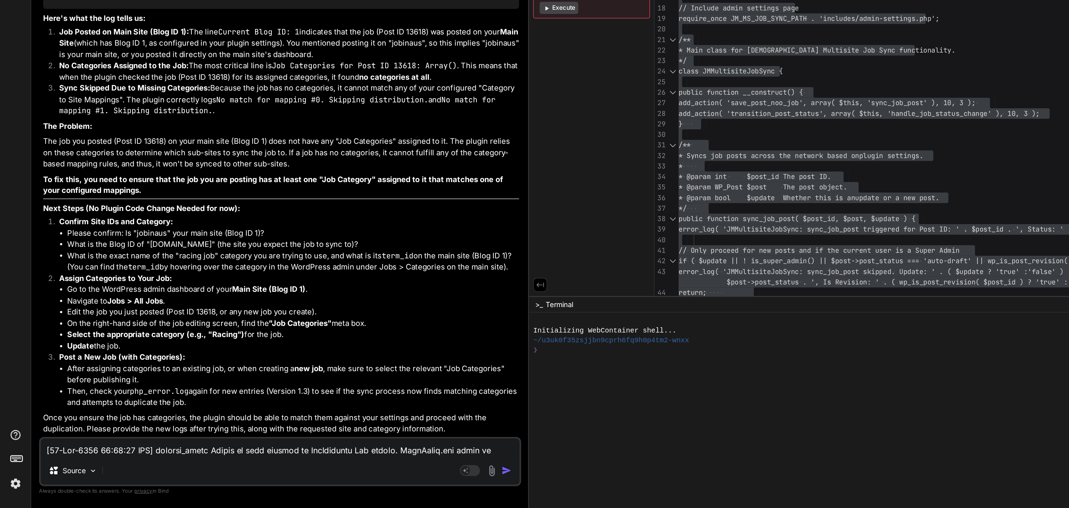
scroll to position [50404, 0]
click at [63, 469] on textarea at bounding box center [194, 466] width 332 height 13
click at [354, 470] on textarea "I have select the categary thats what is racing and stable hand , i will open i…" at bounding box center [194, 466] width 332 height 13
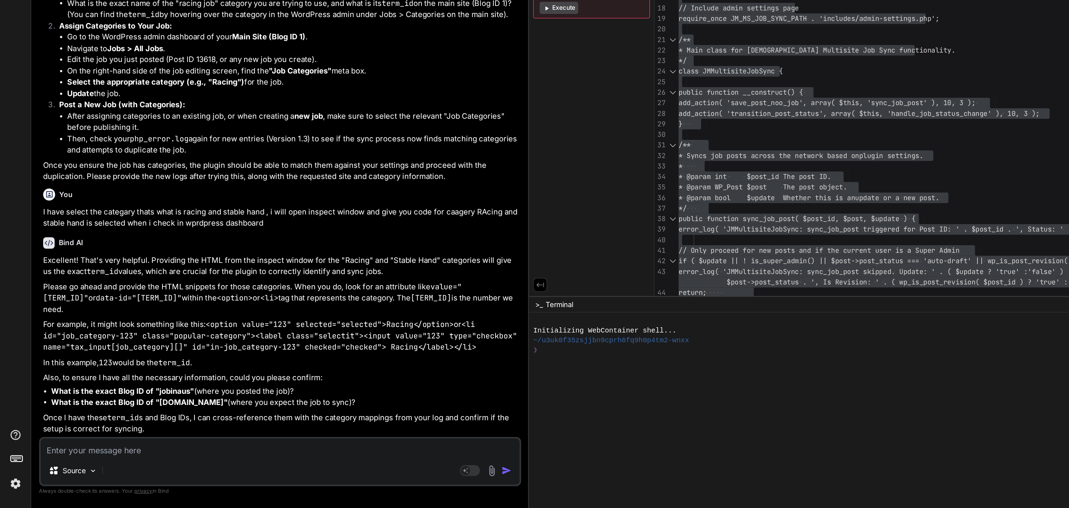
scroll to position [50595, 0]
paste textarea "<div class="form-group row col-md-12 required-field" data-placeholder="Select J…"
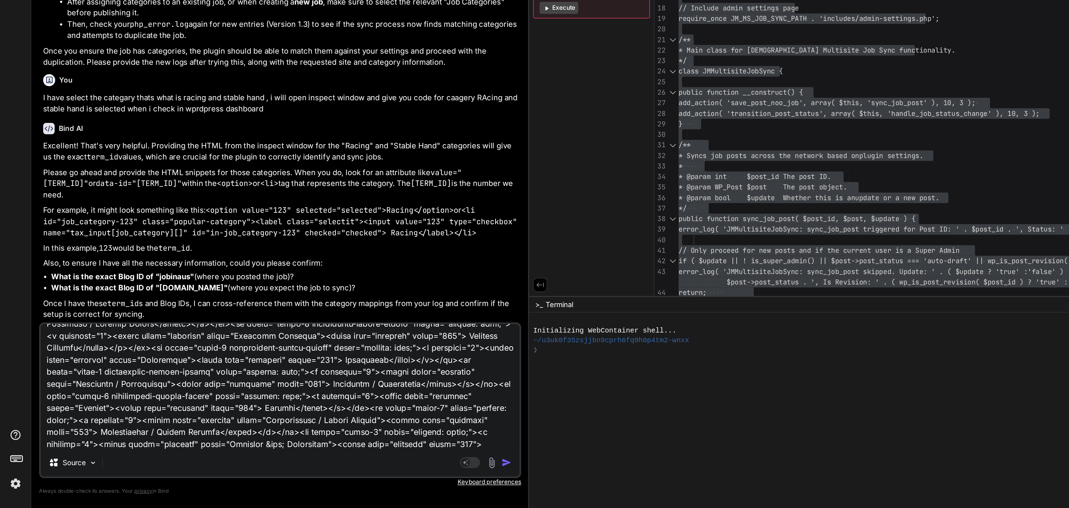
scroll to position [50575, 0]
click at [349, 476] on img "button" at bounding box center [351, 476] width 7 height 7
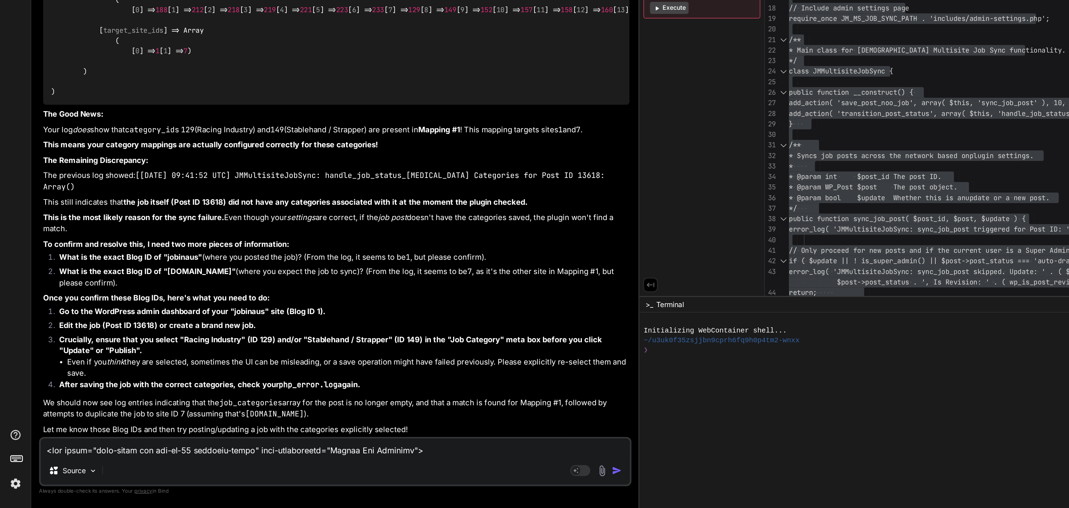
scroll to position [54297, 0]
click at [71, 469] on textarea at bounding box center [232, 466] width 409 height 13
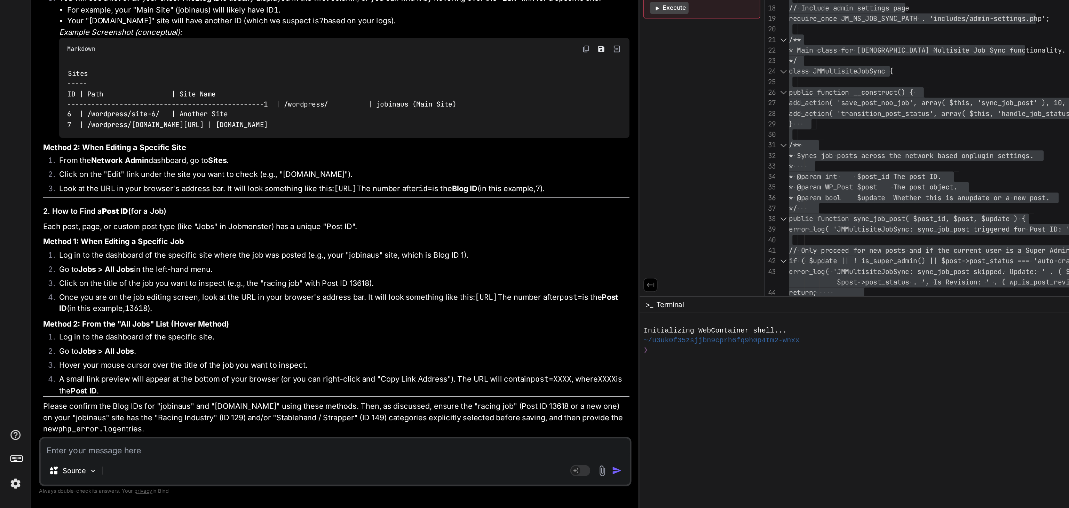
scroll to position [54614, 0]
click at [66, 465] on textarea at bounding box center [232, 466] width 409 height 13
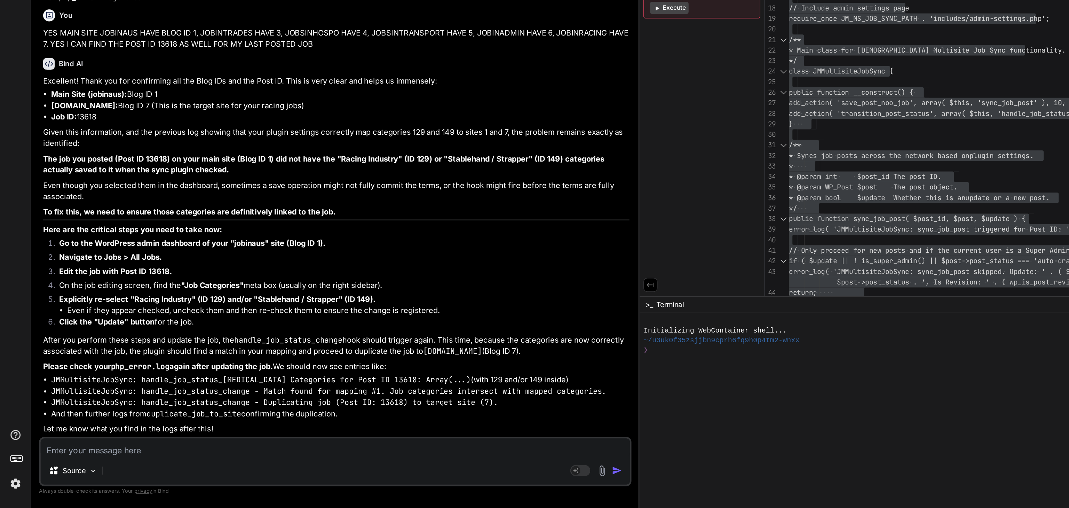
scroll to position [55071, 0]
drag, startPoint x: 79, startPoint y: 394, endPoint x: 109, endPoint y: 394, distance: 29.9
click at [109, 406] on code "php_error.log" at bounding box center [97, 409] width 41 height 7
drag, startPoint x: 78, startPoint y: 394, endPoint x: 119, endPoint y: 395, distance: 41.4
click at [119, 406] on strong "Please check your php_error.log again after updating the job." at bounding box center [109, 409] width 159 height 7
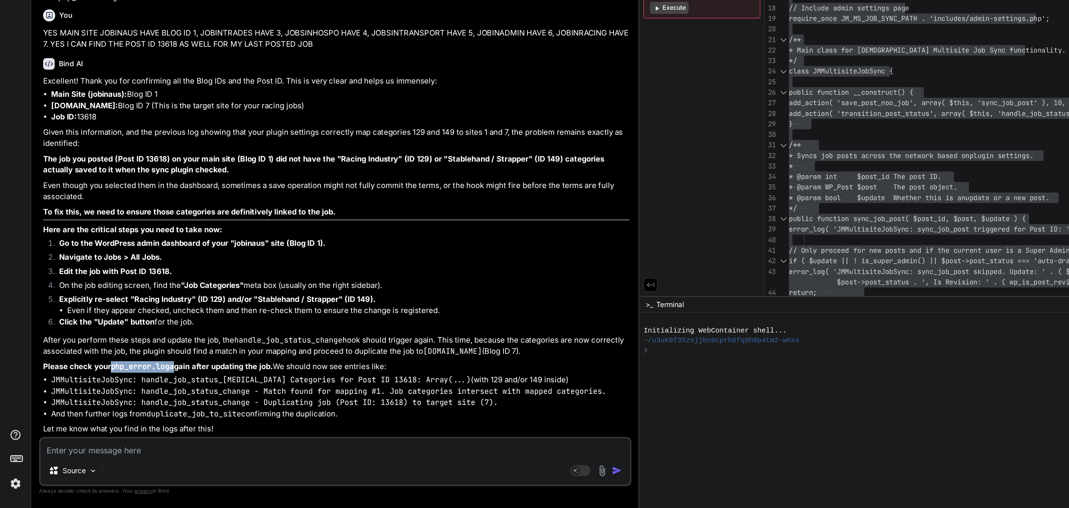
copy strong "php_error.log"
click at [58, 466] on textarea at bounding box center [232, 466] width 409 height 13
paste textarea "php_error.log"
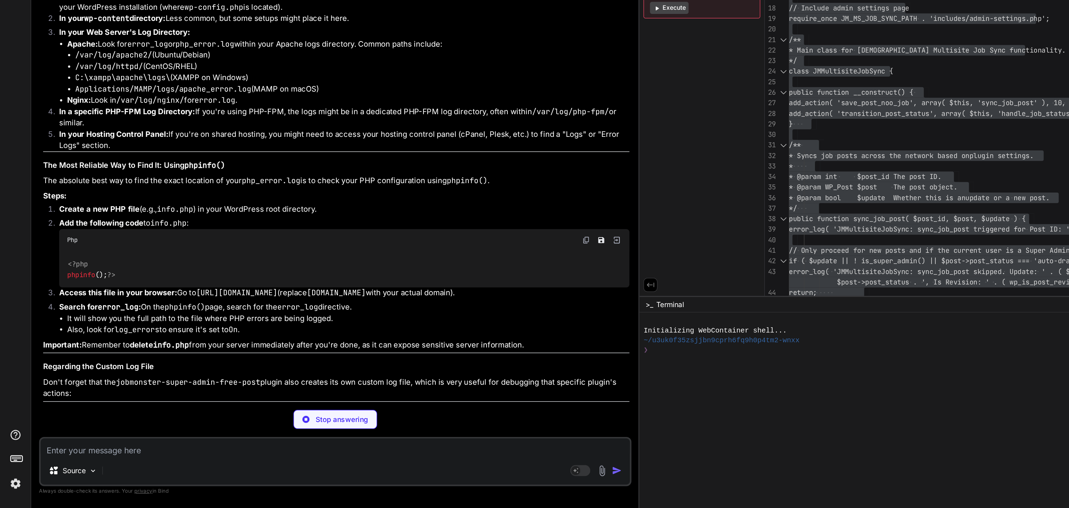
scroll to position [55231, 0]
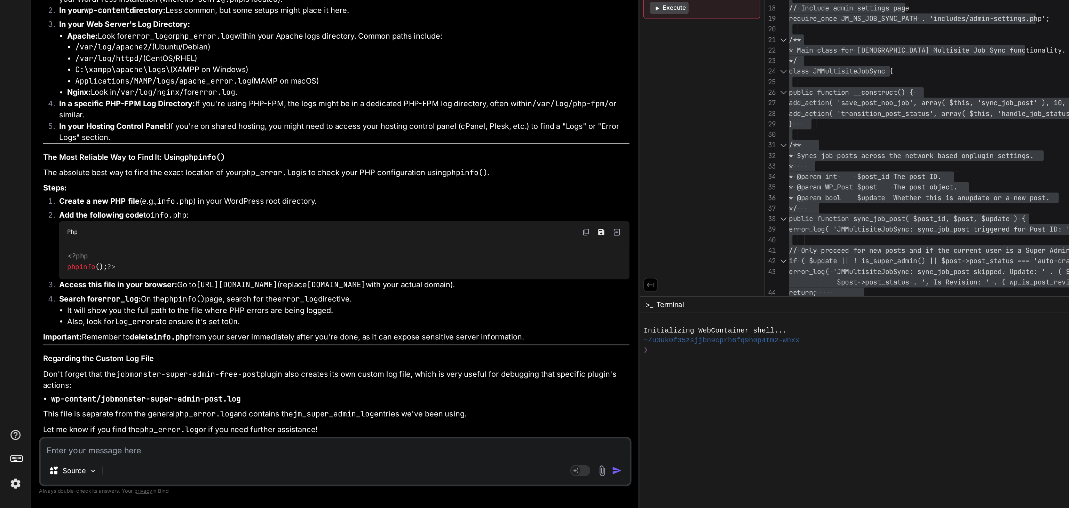
click at [124, 216] on li "Apache: Look for error_log or php_error.log within your Apache logs directory. …" at bounding box center [242, 195] width 390 height 39
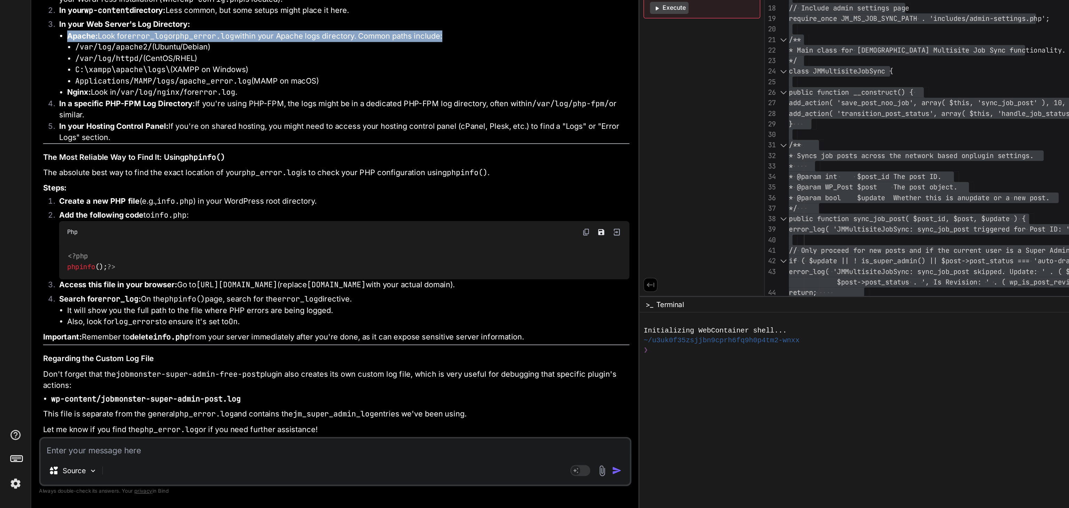
click at [124, 216] on li "Apache: Look for error_log or php_error.log within your Apache logs directory. …" at bounding box center [242, 195] width 390 height 39
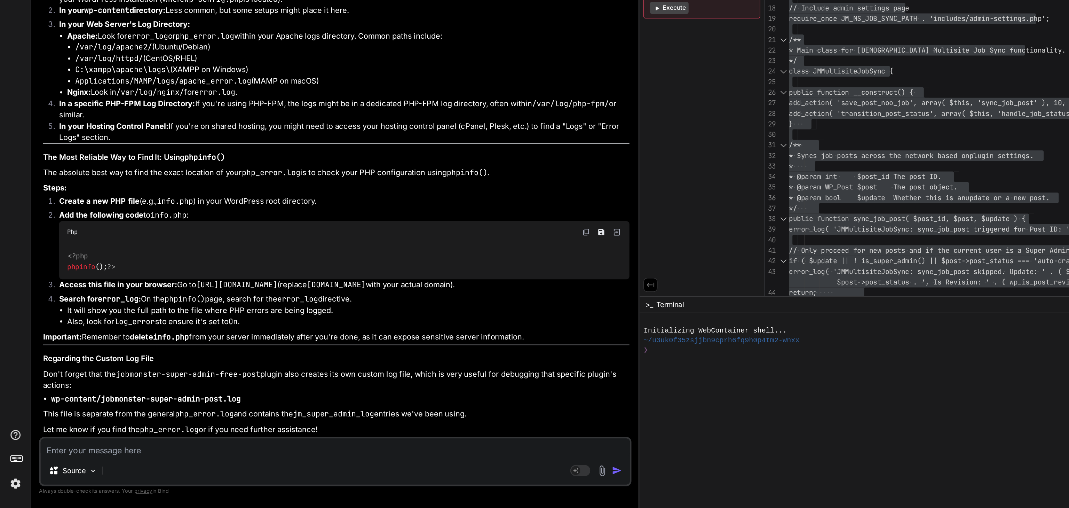
click at [50, 463] on textarea at bounding box center [232, 466] width 409 height 13
click at [45, 466] on textarea at bounding box center [232, 466] width 409 height 13
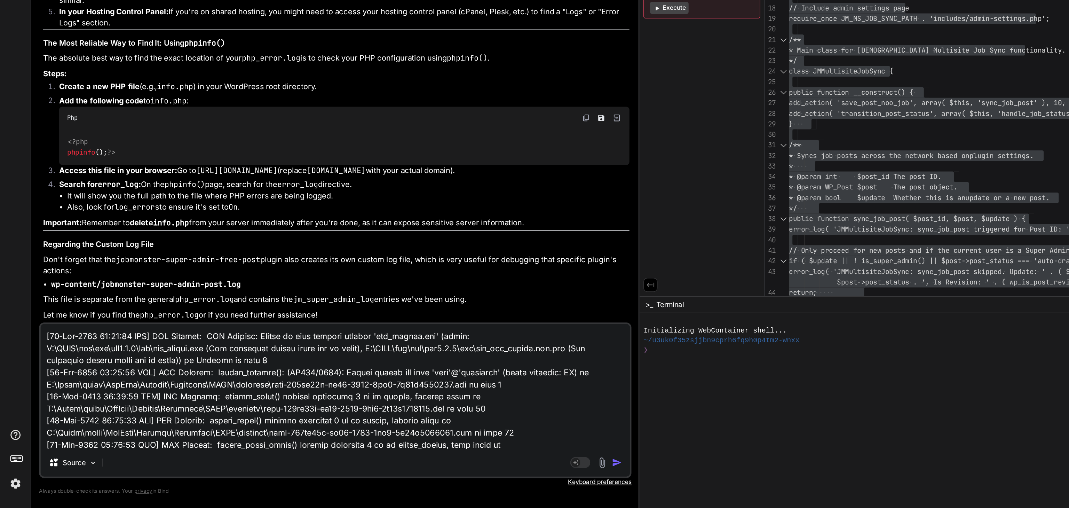
scroll to position [55548, 0]
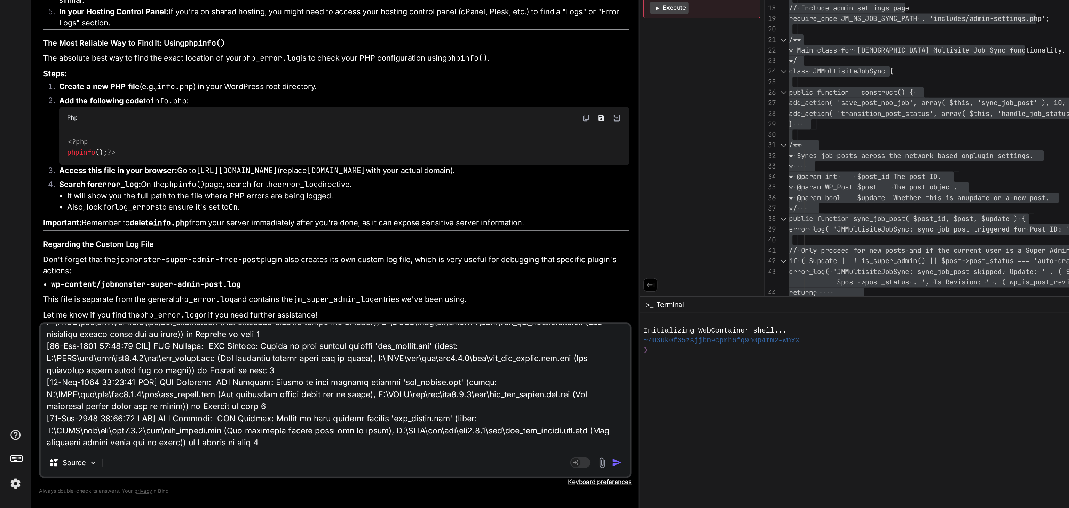
click at [425, 475] on img "button" at bounding box center [428, 476] width 7 height 7
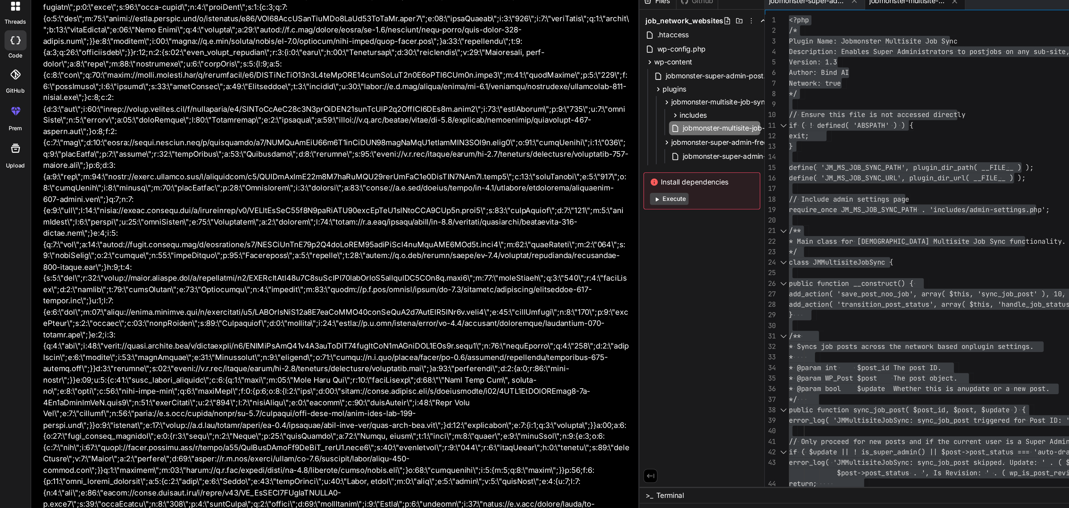
scroll to position [57096, 0]
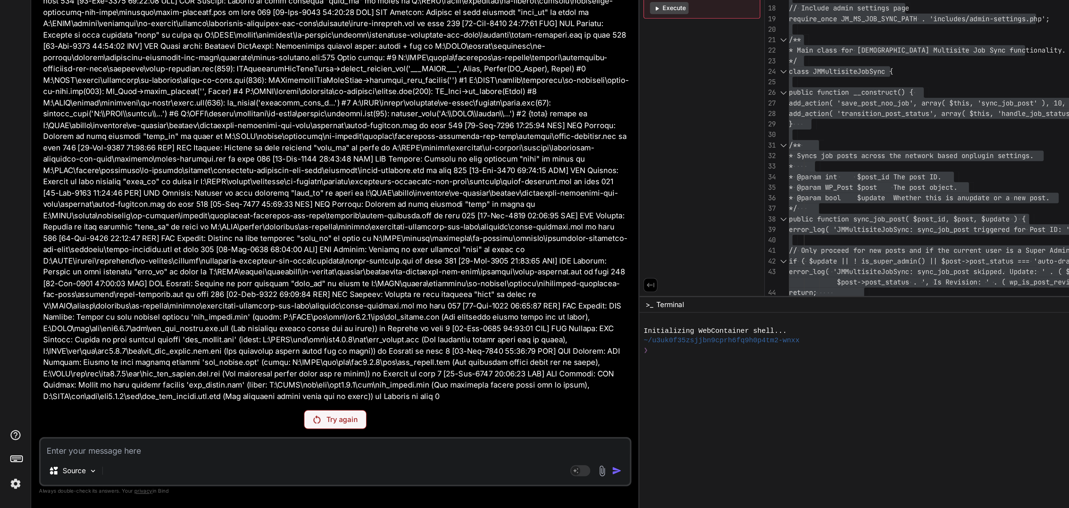
scroll to position [0, 0]
click at [211, 451] on div "Try again" at bounding box center [233, 446] width 44 height 13
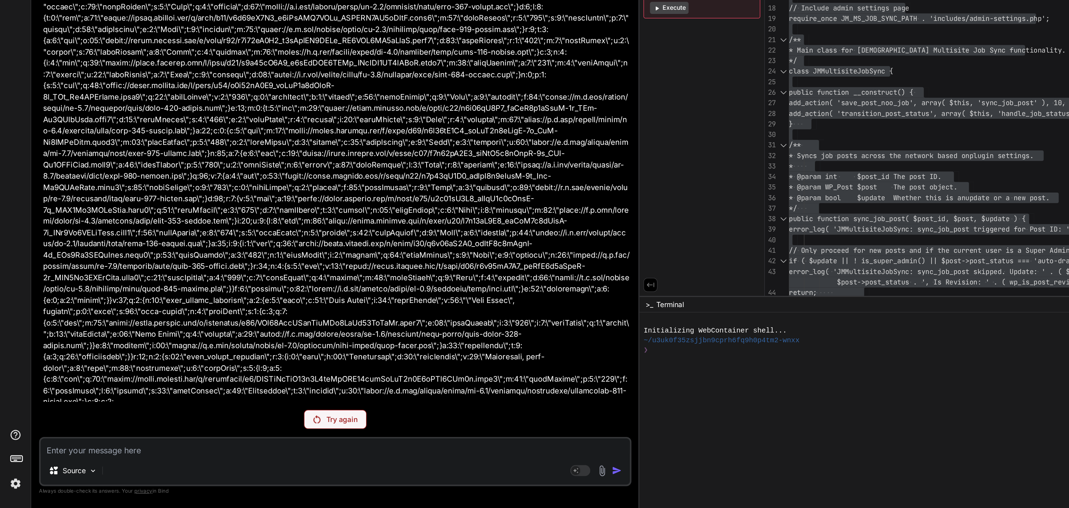
scroll to position [56706, 0]
click at [227, 447] on p "Try again" at bounding box center [238, 446] width 22 height 7
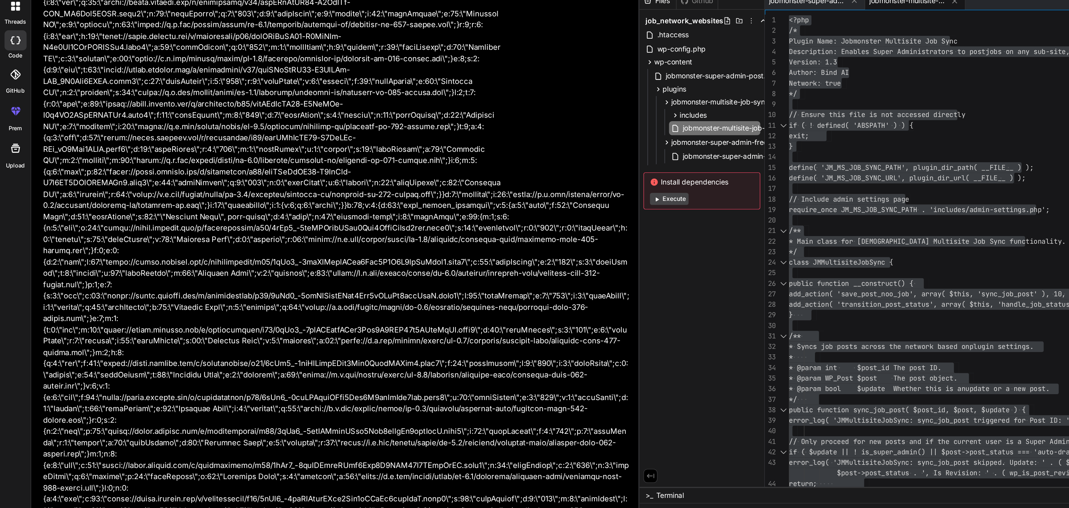
scroll to position [55905, 0]
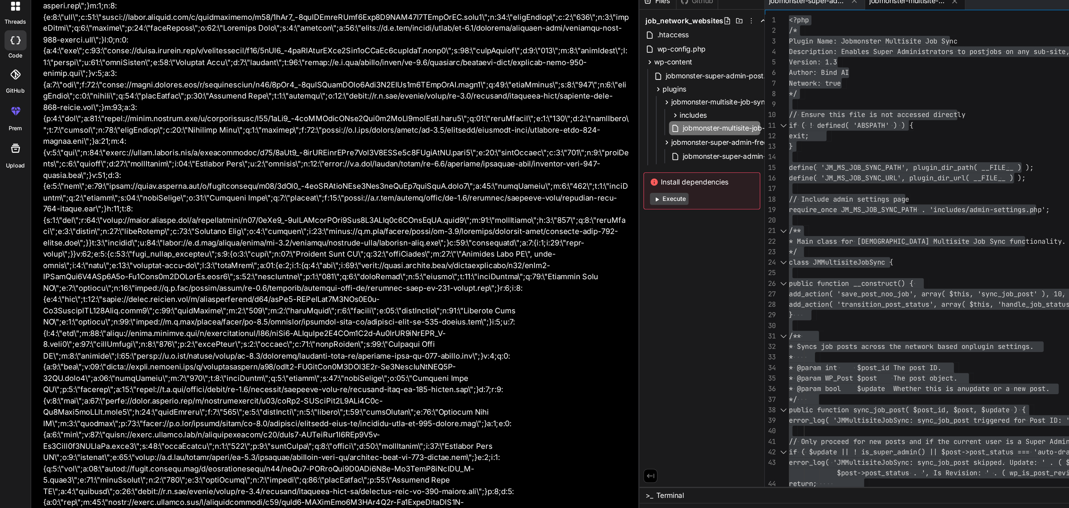
type textarea "x"
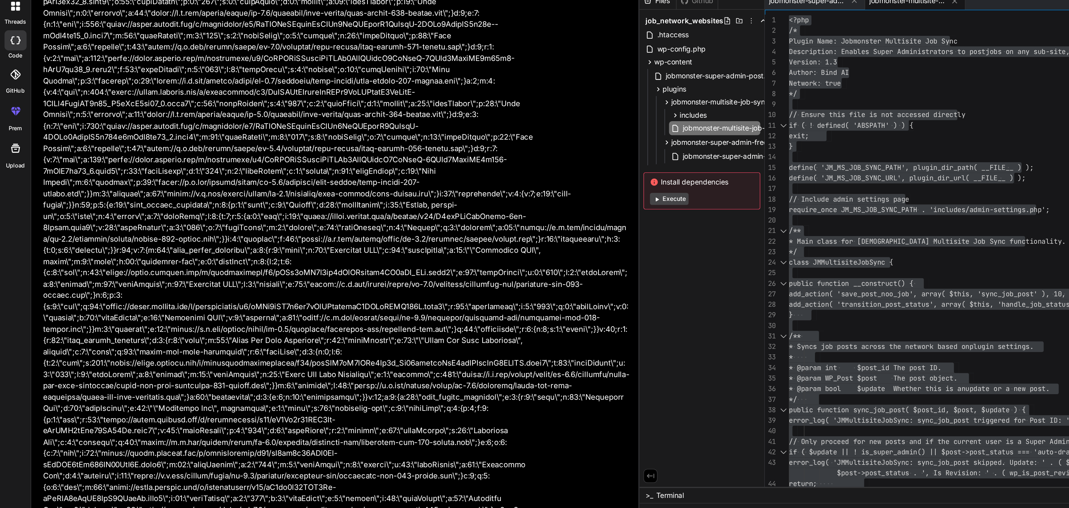
scroll to position [61643, 0]
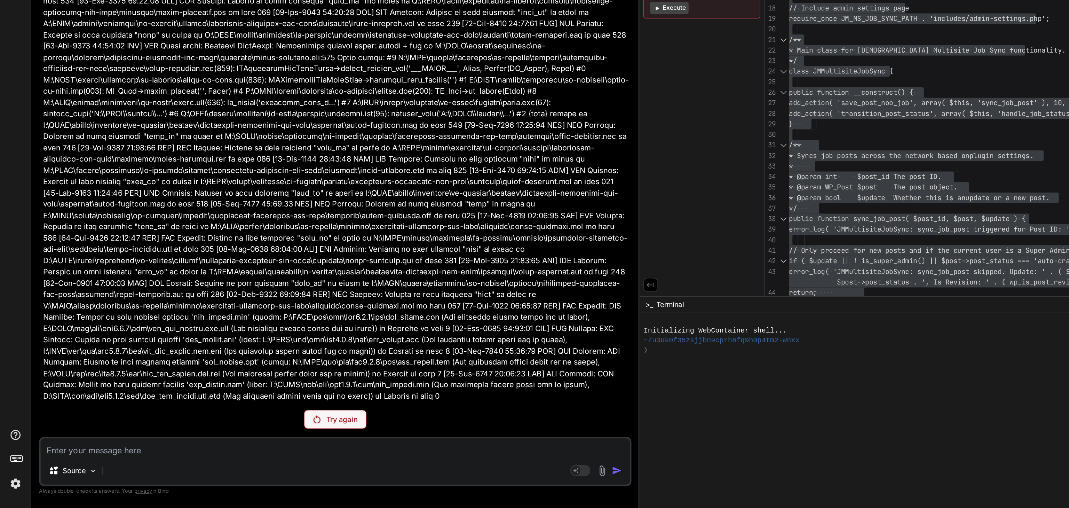
scroll to position [266965, 0]
click at [57, 468] on textarea at bounding box center [232, 466] width 409 height 13
paste textarea "#0 C:\MAMP\htdocs\wordpress\wp-content\plugins\jobmonster-multisite-job-sync\in…"
type textarea "#0 C:\MAMP\htdocs\wordpress\wp-content\plugins\jobmonster-multisite-job-sync\in…"
type textarea "x"
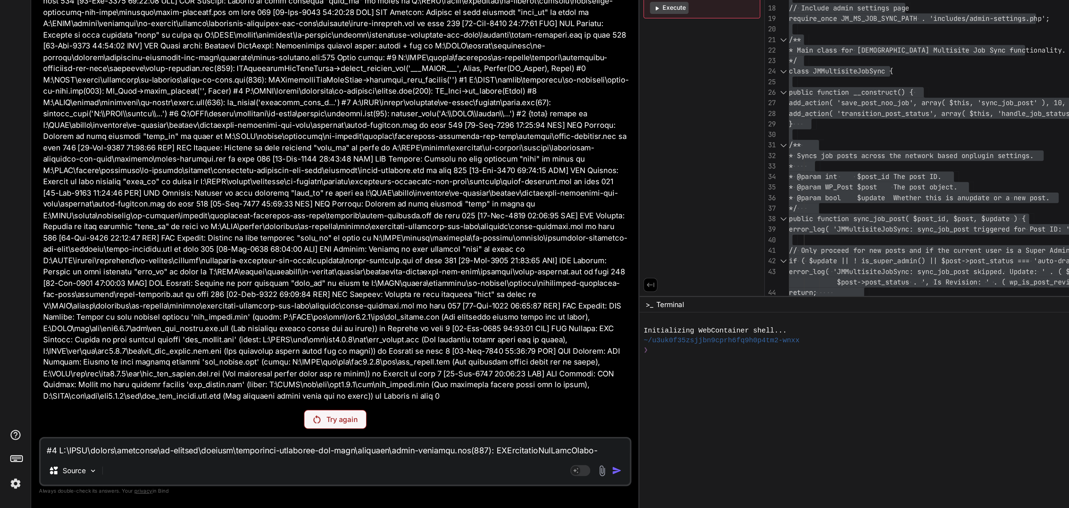
scroll to position [1003, 0]
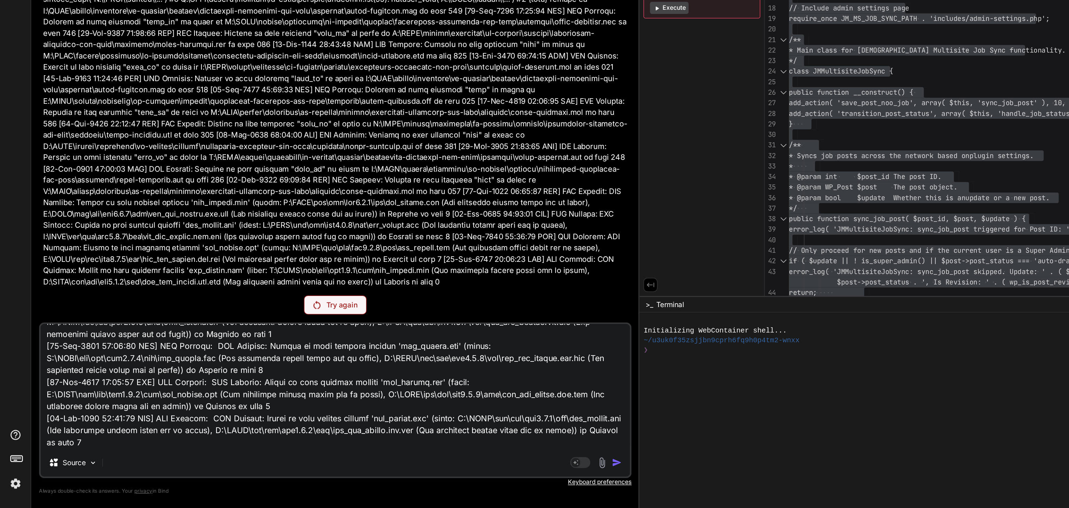
type textarea "#0 C:\MAMP\htdocs\wordpress\wp-content\plugins\jobmonster-multisite-job-sync\in…"
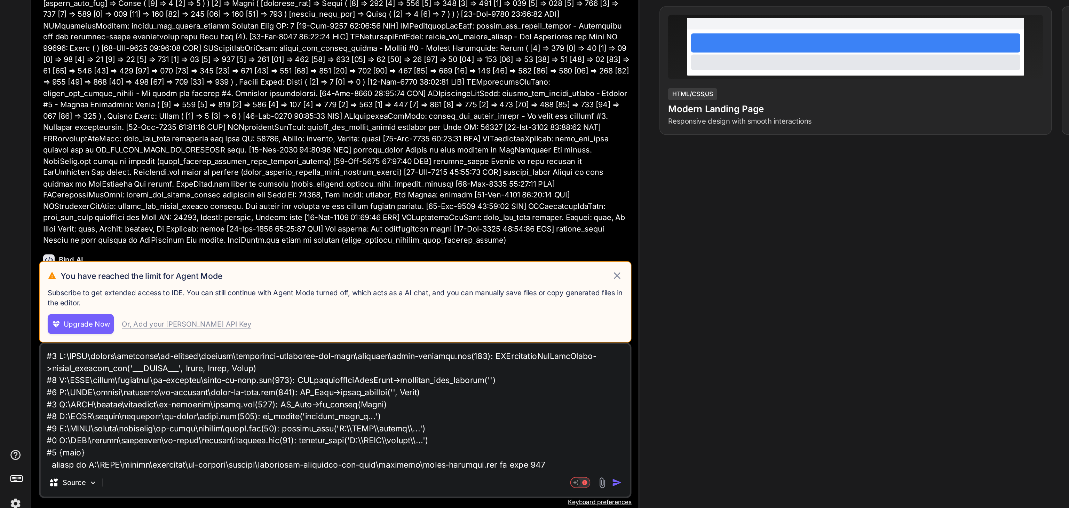
click at [353, 254] on div "You Bind AI Thank you for providing the detailed logs. This is exactly what we …" at bounding box center [232, 265] width 411 height 485
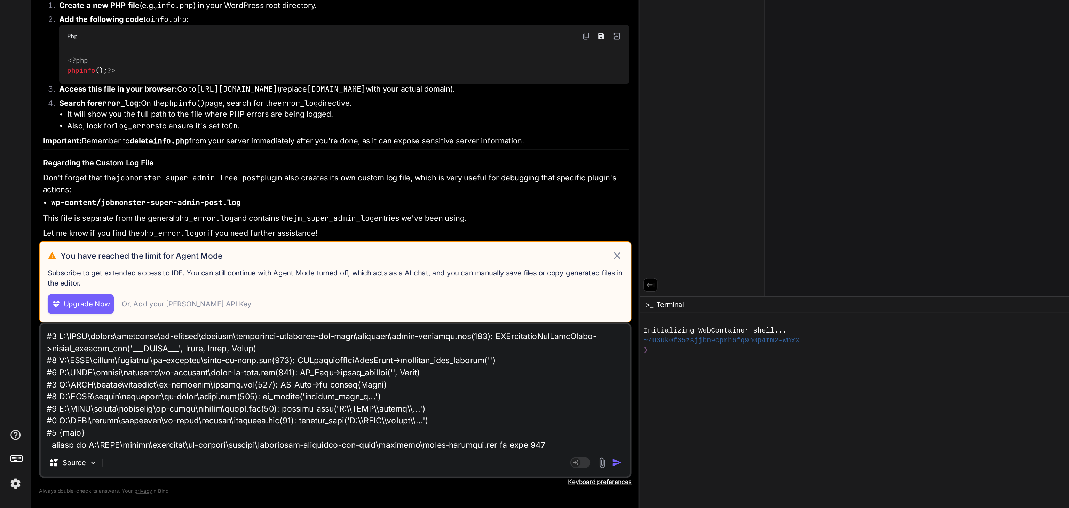
click at [424, 334] on icon at bounding box center [428, 333] width 8 height 8
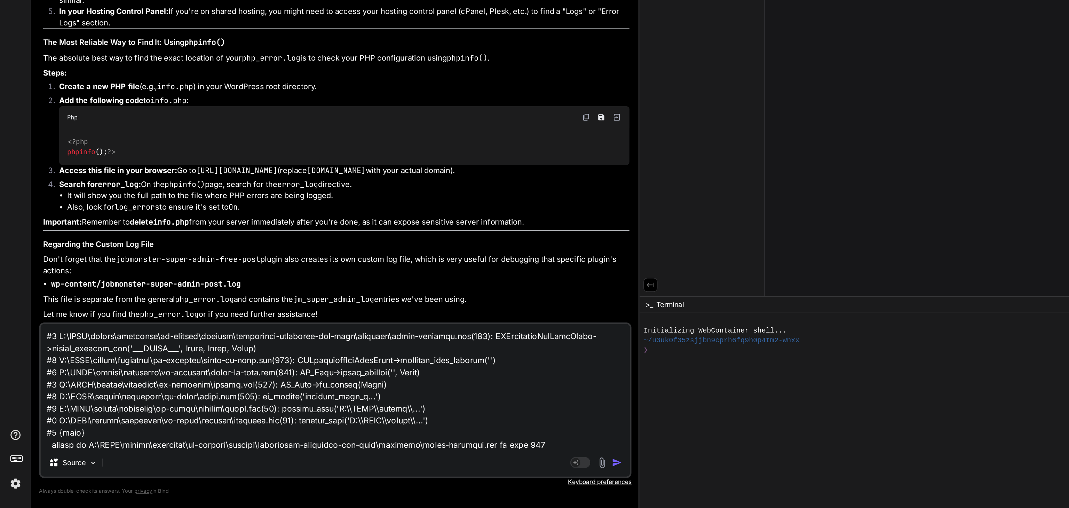
scroll to position [2583, 0]
click at [283, 434] on textarea at bounding box center [232, 423] width 409 height 86
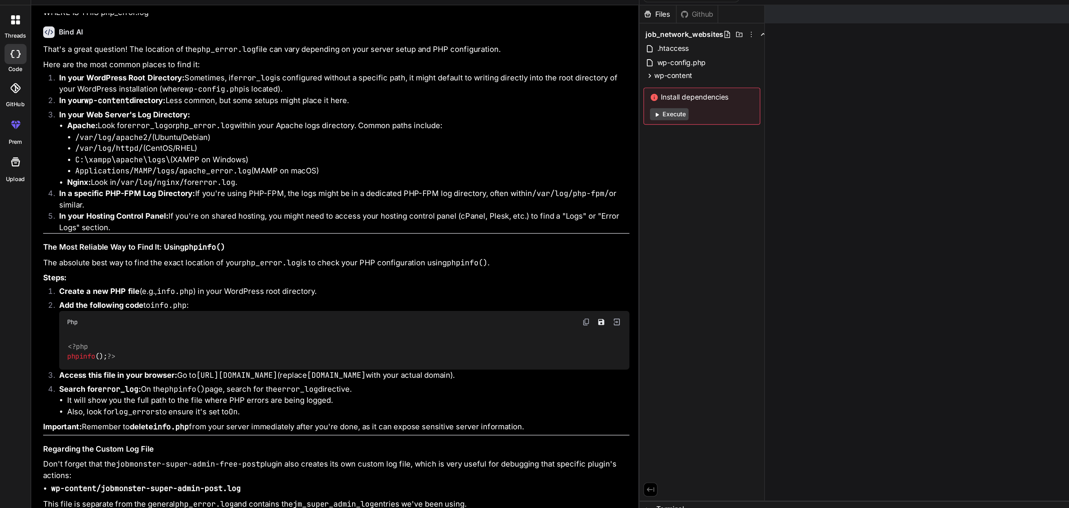
scroll to position [0, 0]
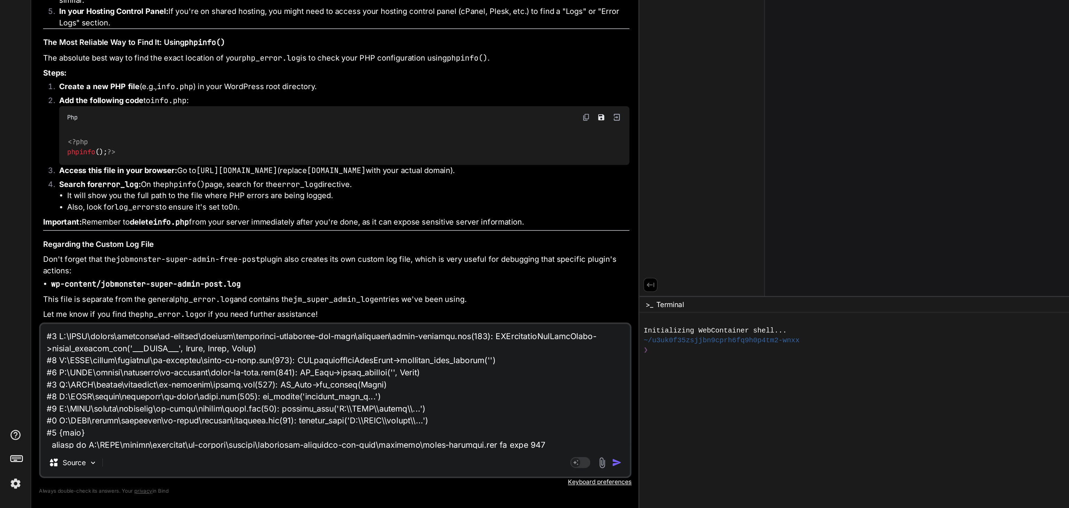
click at [425, 477] on img "button" at bounding box center [428, 476] width 7 height 7
type textarea "x"
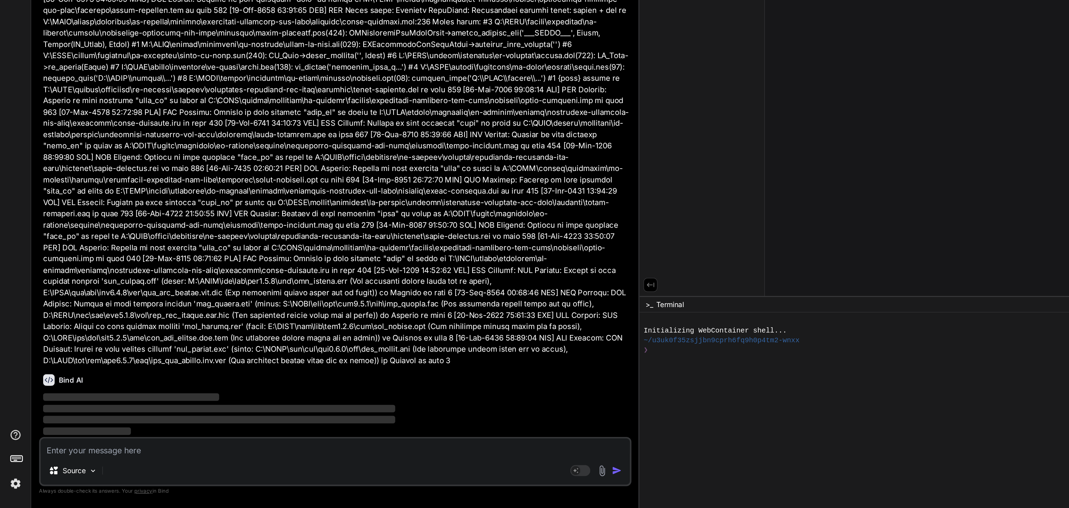
scroll to position [3352, 0]
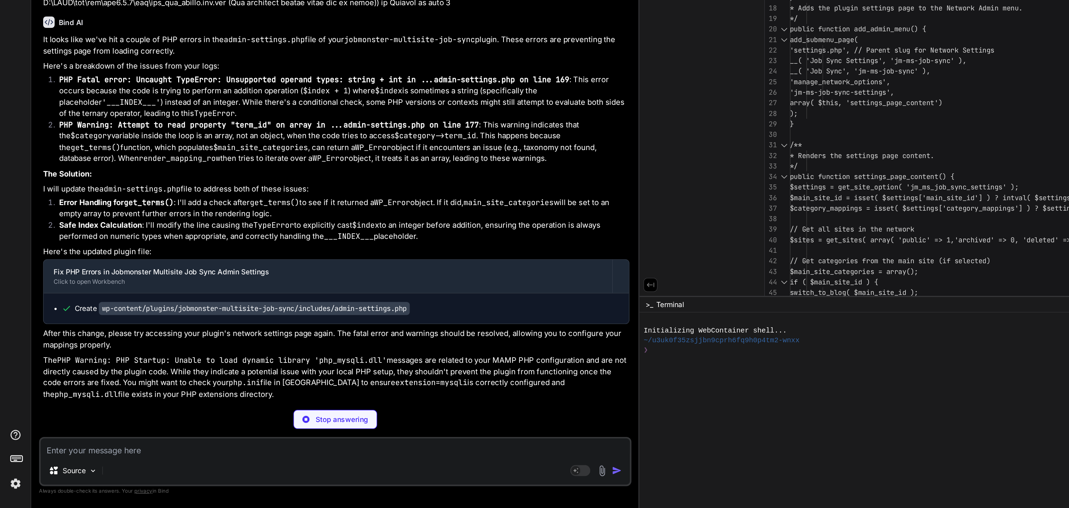
type textarea "x"
